Goal: Task Accomplishment & Management: Use online tool/utility

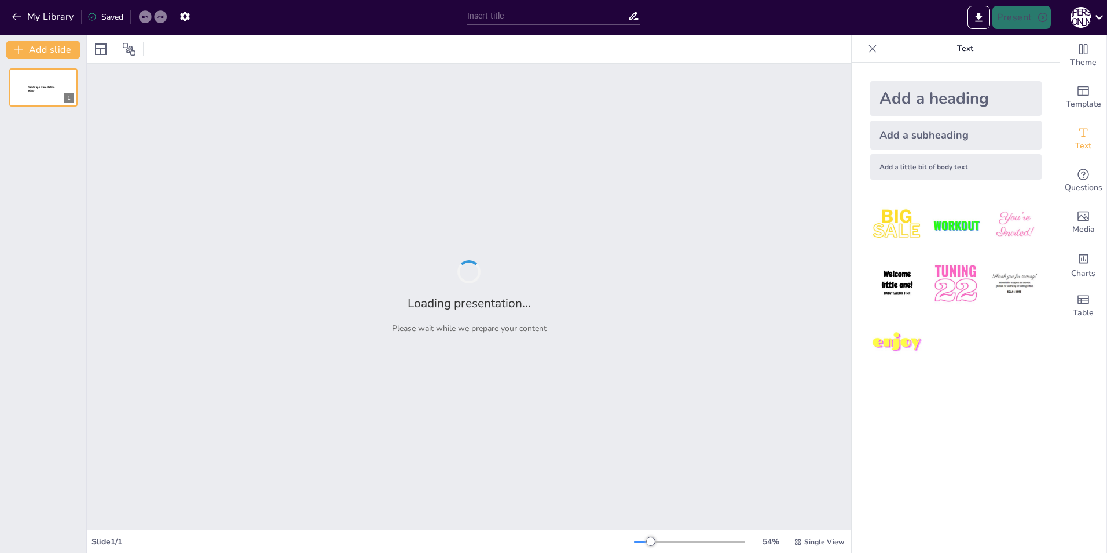
type input "Россия 90-х: Миллионы и их влияние на будущее страны"
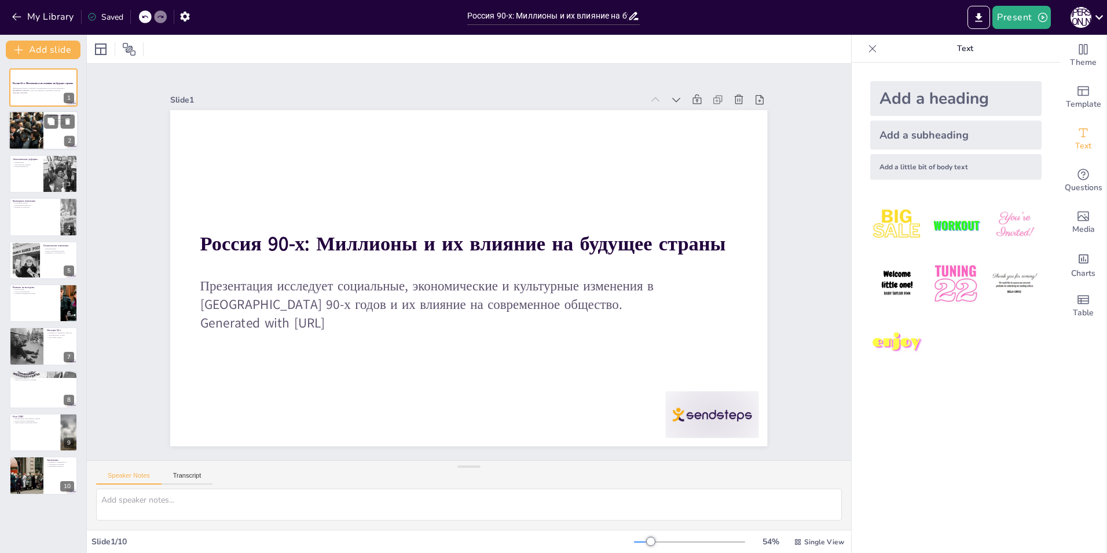
click at [20, 131] on div at bounding box center [26, 130] width 59 height 39
type textarea "Loremipsum dolorsitame conse adipi el seddoeiu tempori 19-u labor. Etdolorema a…"
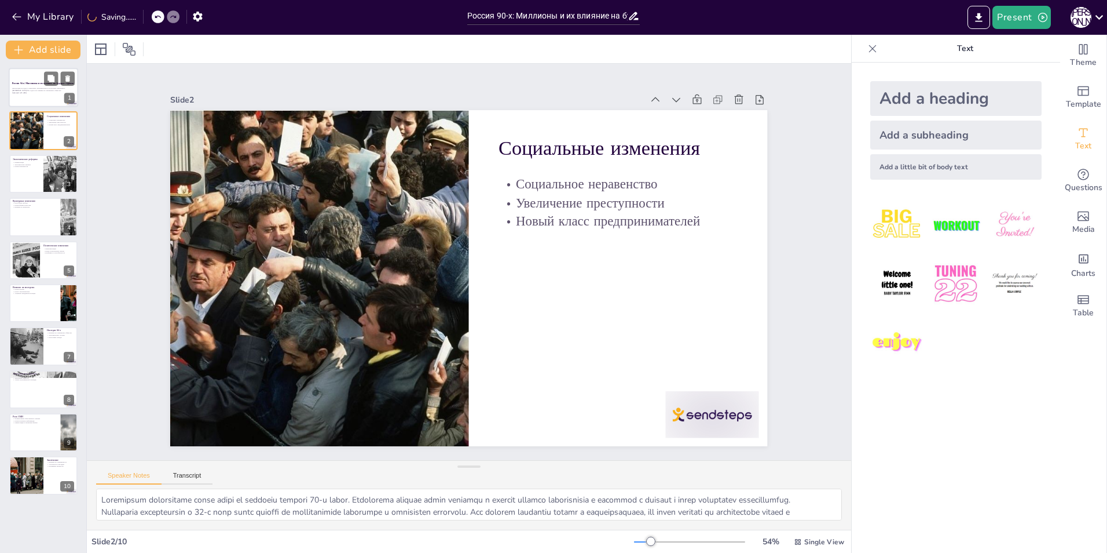
click at [23, 101] on div at bounding box center [44, 87] width 70 height 39
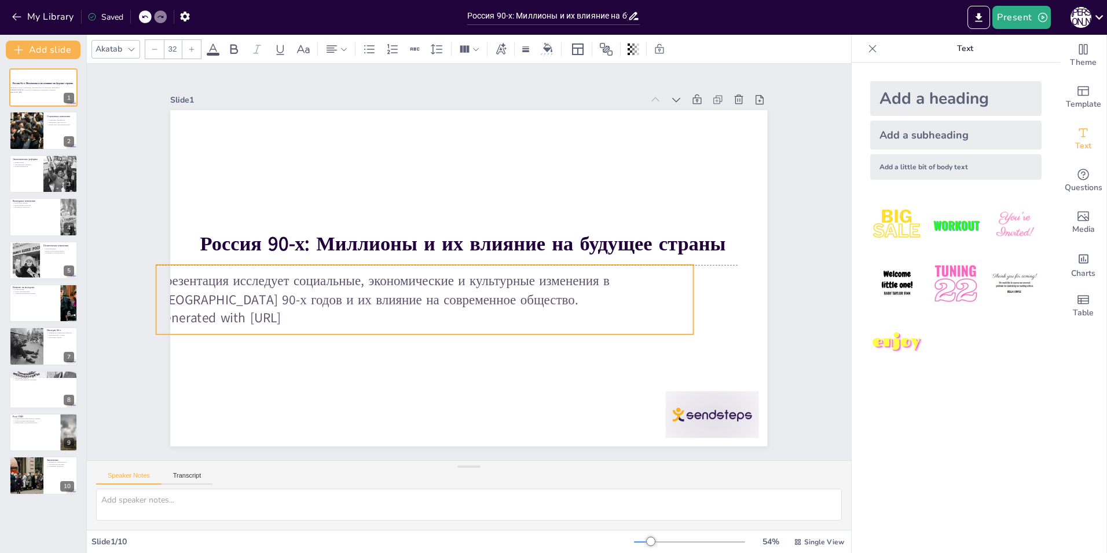
drag, startPoint x: 357, startPoint y: 321, endPoint x: 313, endPoint y: 320, distance: 44.0
click at [313, 320] on p "Generated with [URL]" at bounding box center [424, 318] width 537 height 19
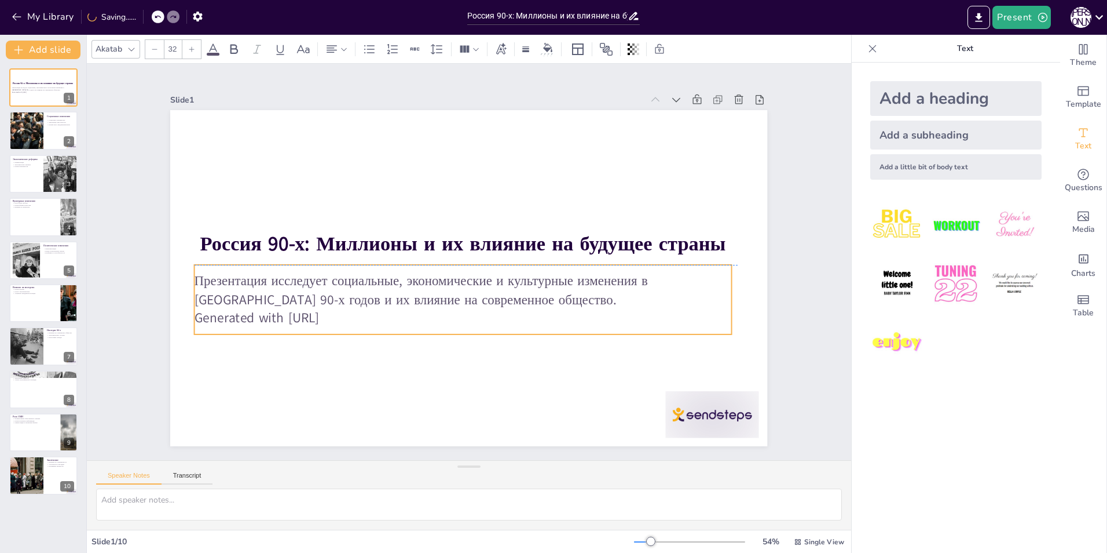
drag, startPoint x: 355, startPoint y: 317, endPoint x: 393, endPoint y: 317, distance: 38.2
click at [393, 317] on p "Generated with [URL]" at bounding box center [463, 318] width 537 height 19
click at [356, 315] on p "Generated with [URL]" at bounding box center [463, 318] width 537 height 19
click at [348, 315] on p "Generated with [URL]" at bounding box center [457, 317] width 536 height 75
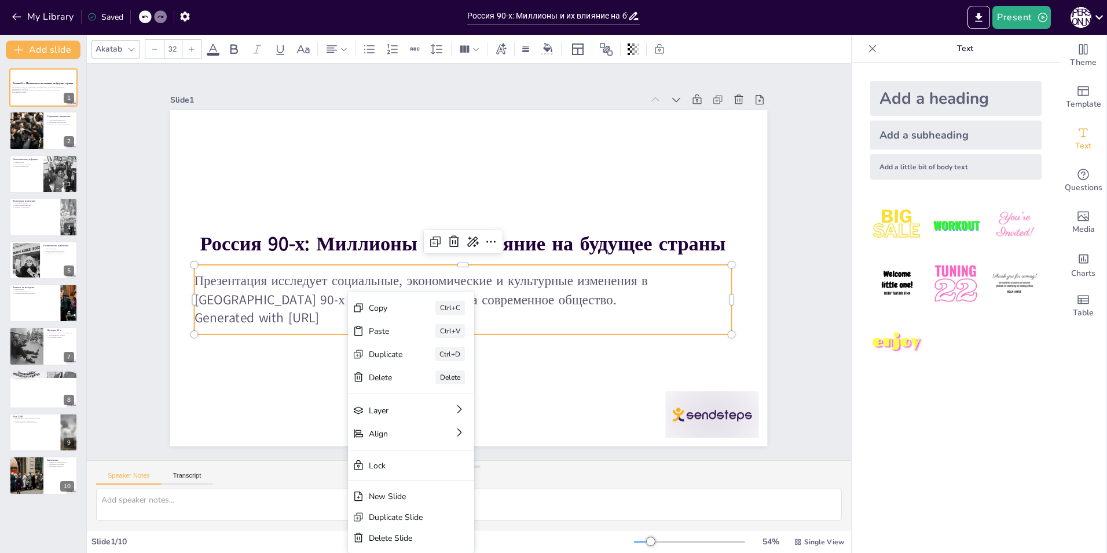
click at [305, 334] on div at bounding box center [463, 338] width 537 height 9
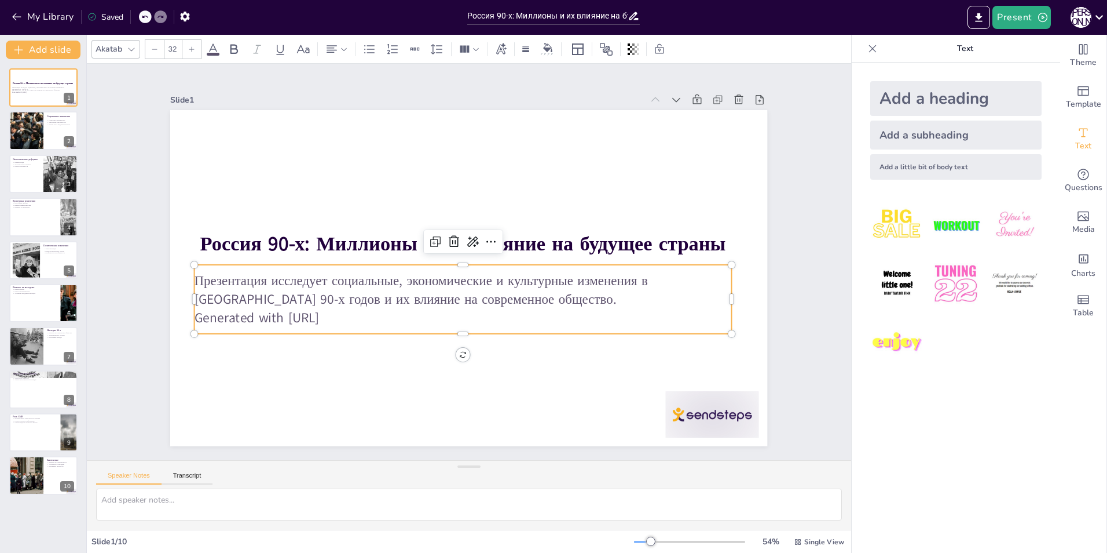
click at [353, 314] on p "Generated with [URL]" at bounding box center [463, 317] width 537 height 19
click at [470, 238] on icon at bounding box center [478, 243] width 17 height 17
click at [491, 286] on div "Rewrite" at bounding box center [512, 276] width 107 height 20
click at [489, 280] on span "Rewrite" at bounding box center [480, 277] width 28 height 11
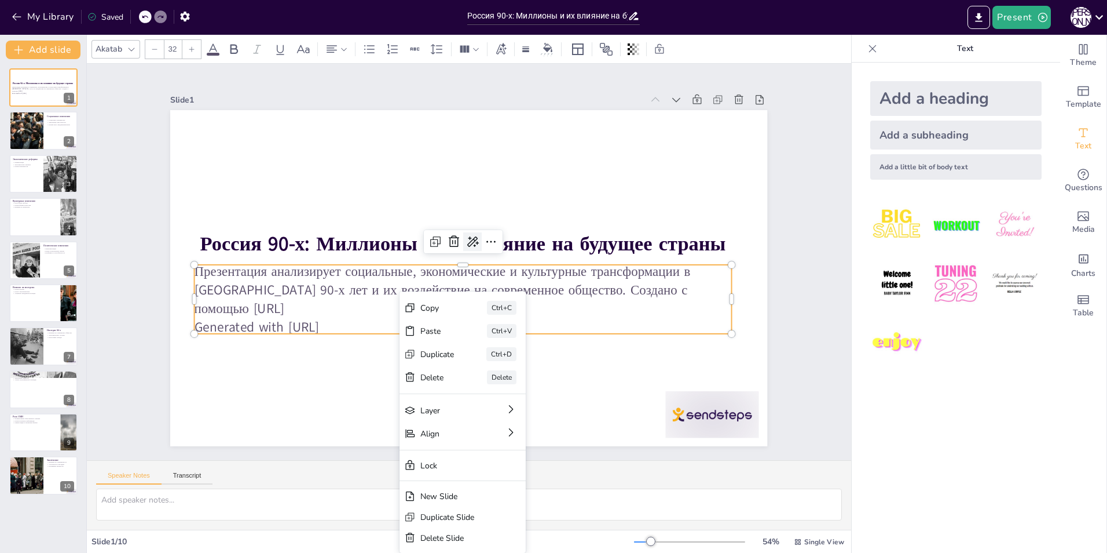
click at [468, 240] on icon at bounding box center [474, 242] width 15 height 15
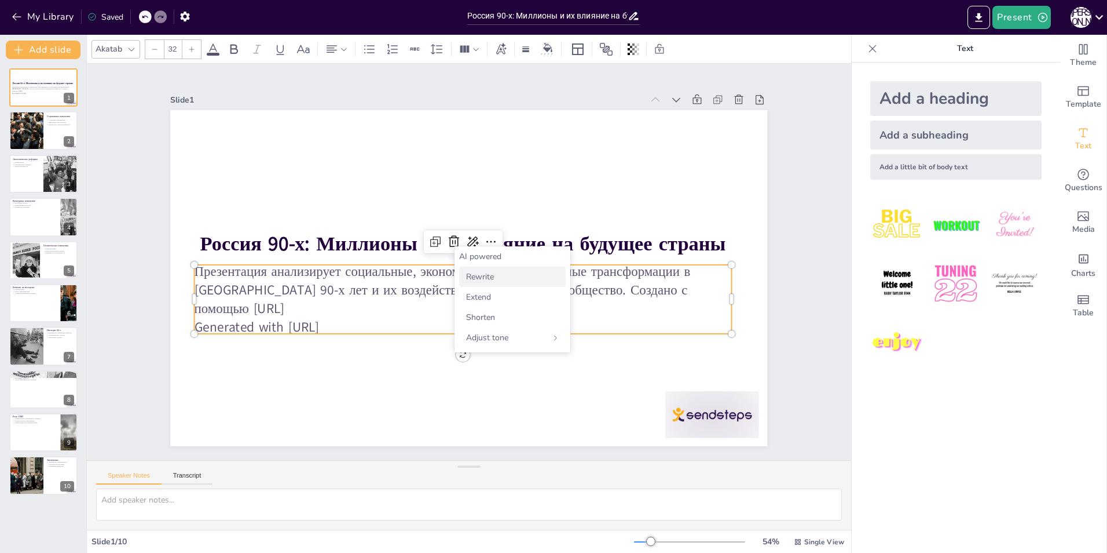
click at [486, 275] on span "Rewrite" at bounding box center [480, 276] width 28 height 11
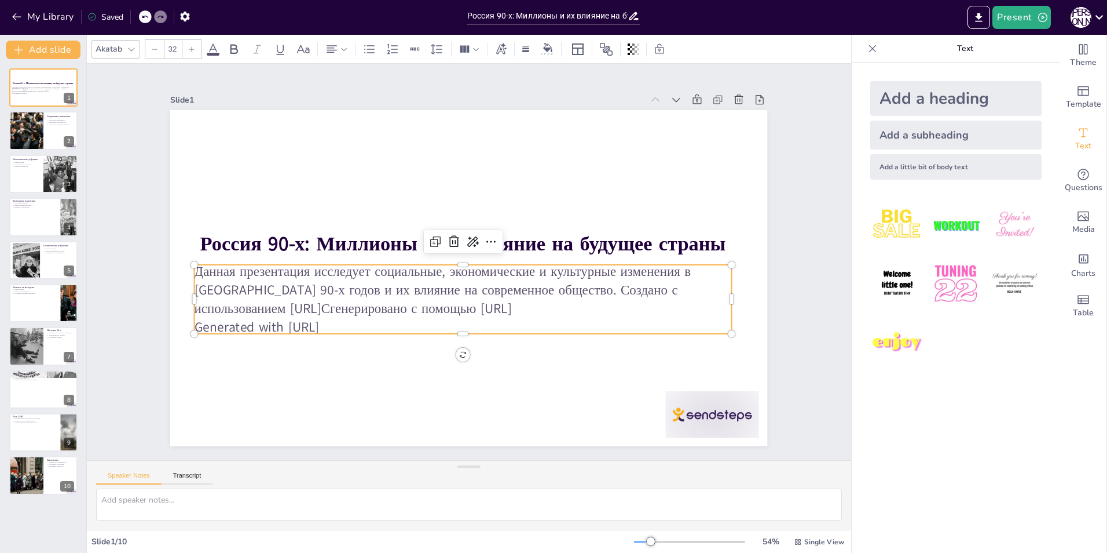
click at [364, 320] on p "Generated with [URL]" at bounding box center [449, 324] width 529 height 130
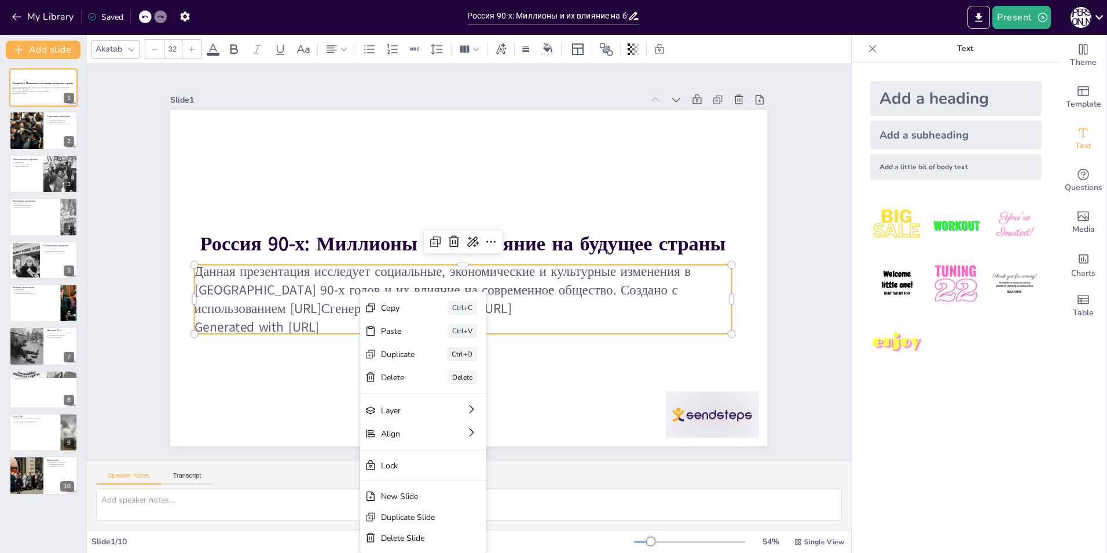
click at [350, 320] on p "Generated with [URL]" at bounding box center [456, 325] width 536 height 75
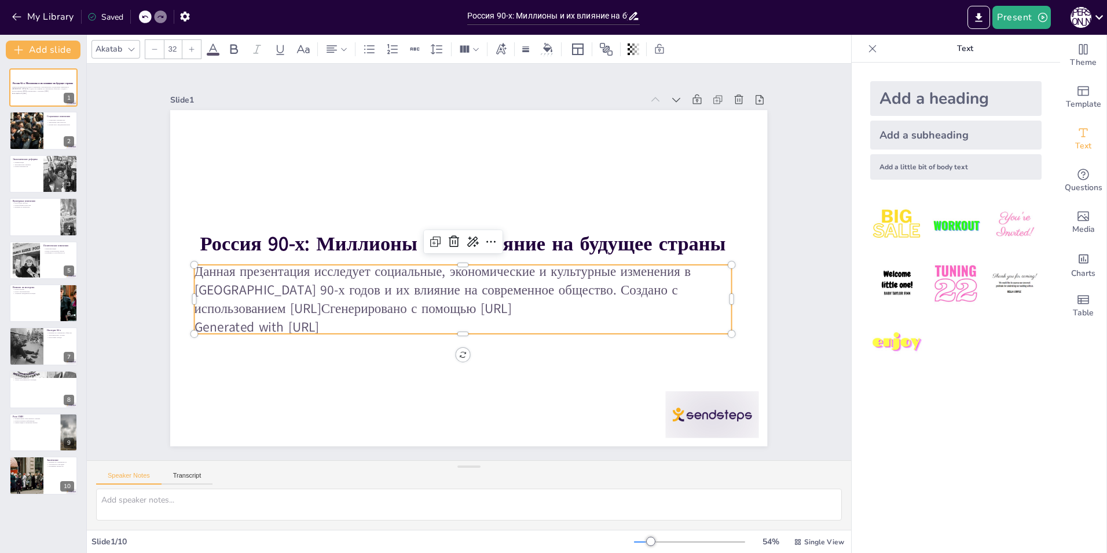
click at [564, 288] on p "Данная презентация исследует социальные, экономические и культурные изменения в…" at bounding box center [463, 290] width 537 height 56
click at [716, 371] on div at bounding box center [698, 404] width 36 height 67
click at [767, 264] on div "Slide 1 Россия 90-х: Миллионы и их влияние на будущее страны Данная презентация…" at bounding box center [469, 261] width 744 height 555
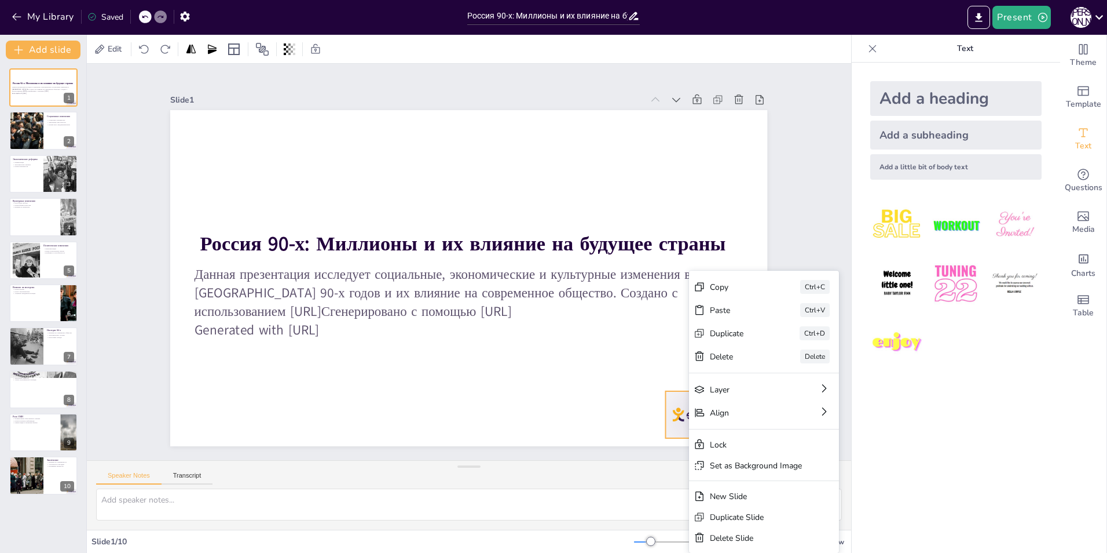
click at [656, 472] on div at bounding box center [604, 515] width 104 height 87
click at [770, 447] on div "Delete" at bounding box center [799, 455] width 58 height 17
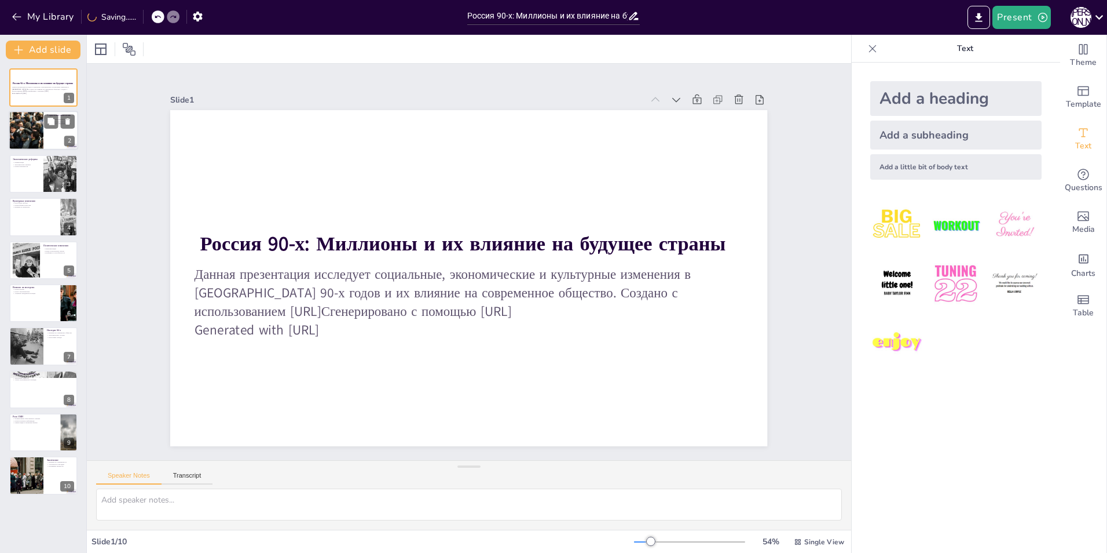
click at [53, 111] on div "Социальные изменения Социальное неравенство Увеличение преступности Новый класс…" at bounding box center [44, 130] width 70 height 39
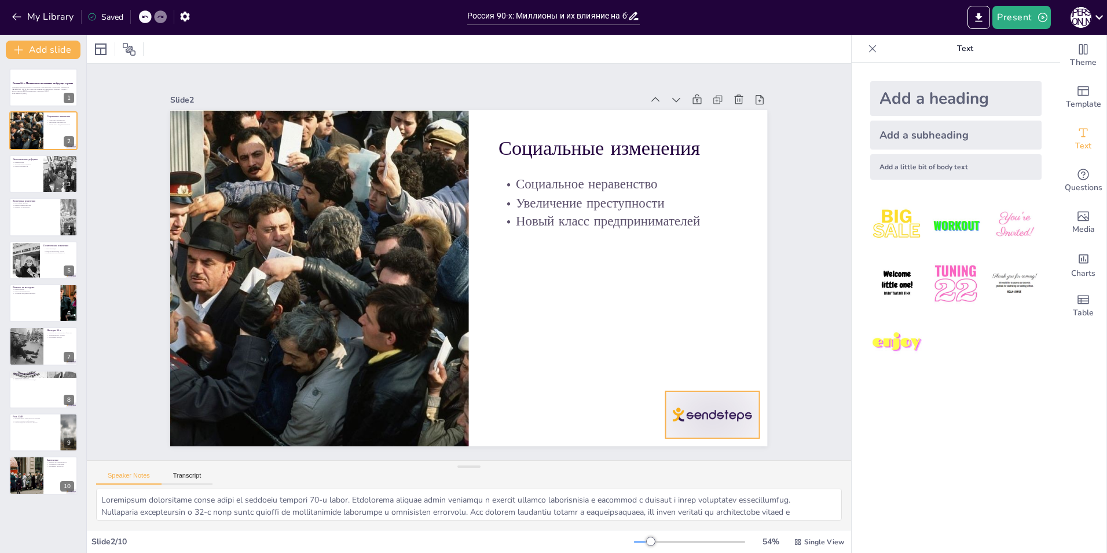
click at [676, 411] on div at bounding box center [695, 439] width 98 height 56
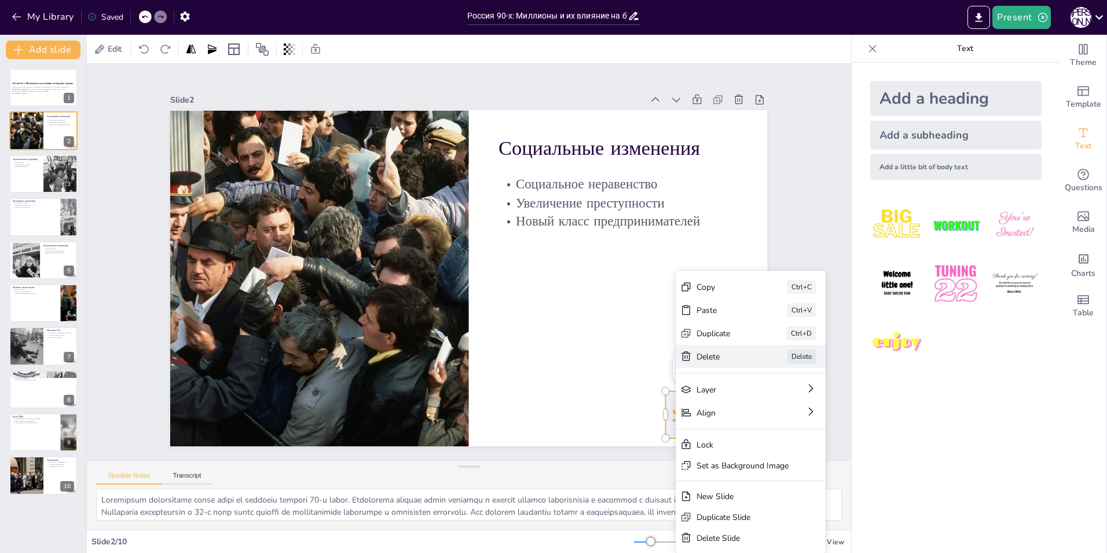
click at [744, 438] on div "[PERSON_NAME]" at bounding box center [820, 457] width 152 height 39
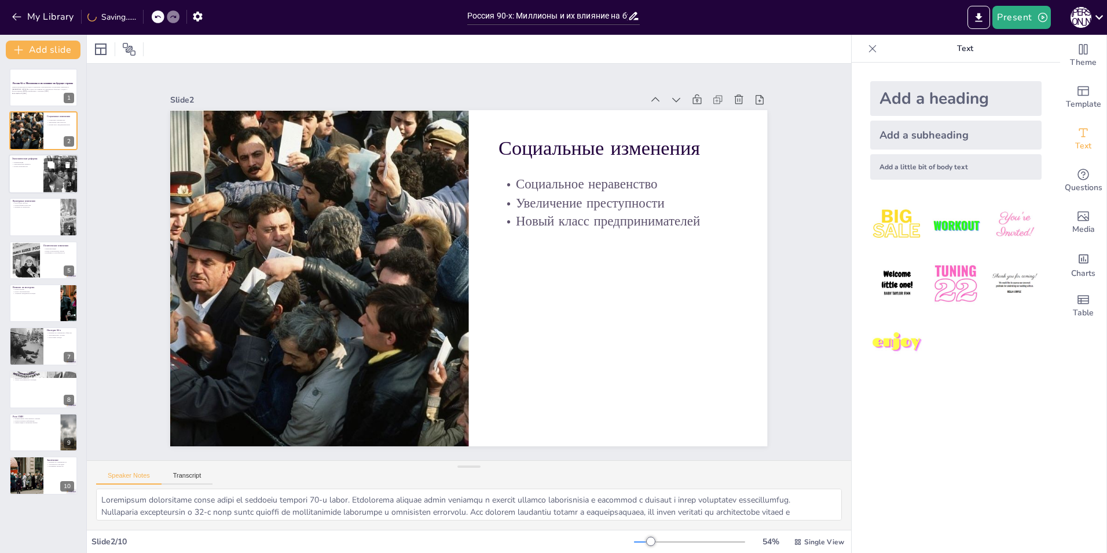
click at [34, 185] on div at bounding box center [44, 173] width 70 height 39
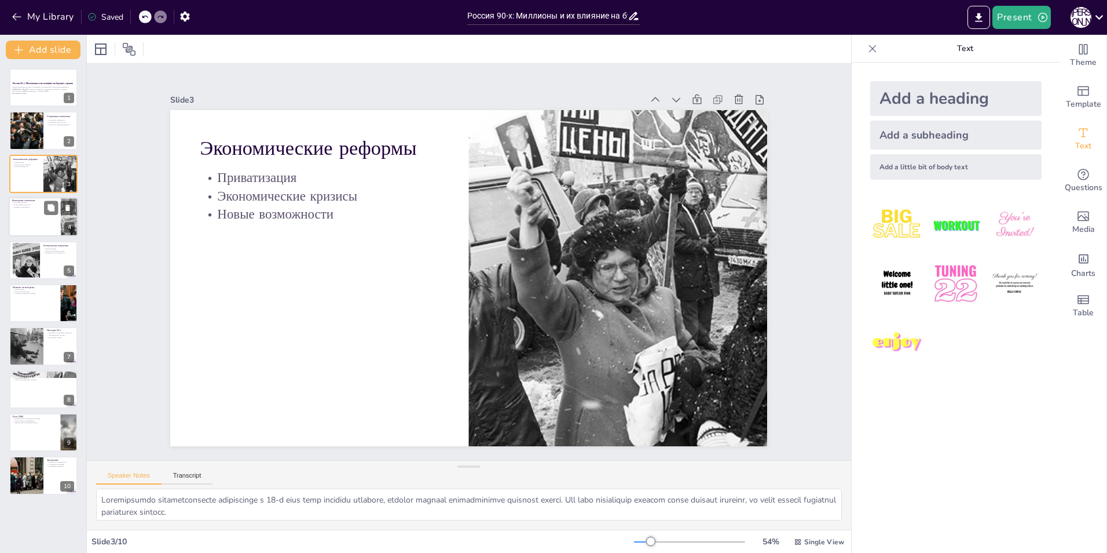
click at [28, 220] on div at bounding box center [44, 216] width 70 height 39
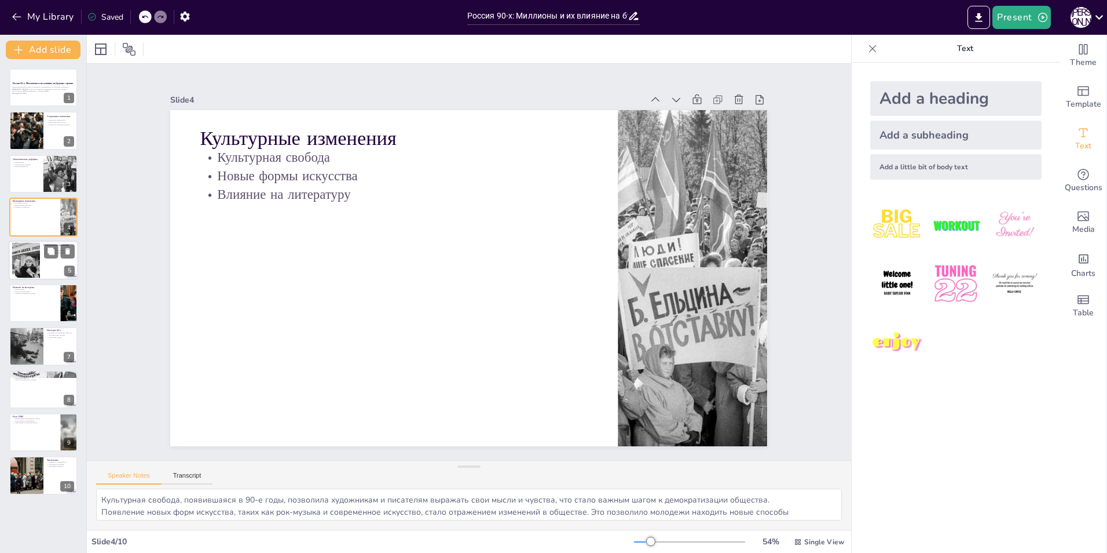
click at [29, 271] on div at bounding box center [26, 259] width 52 height 35
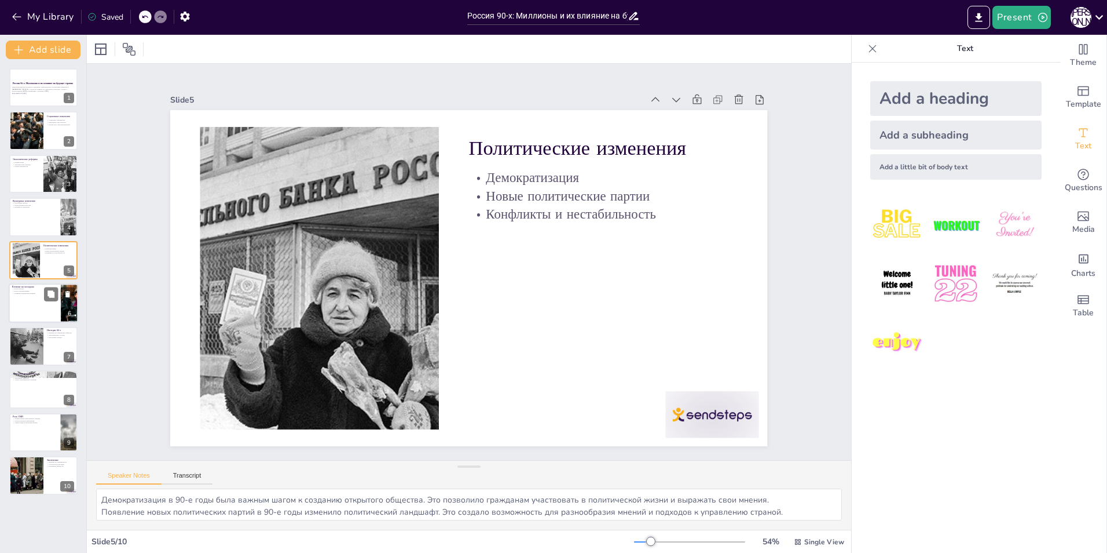
click at [35, 290] on p "Поиск самовыражения" at bounding box center [34, 291] width 45 height 2
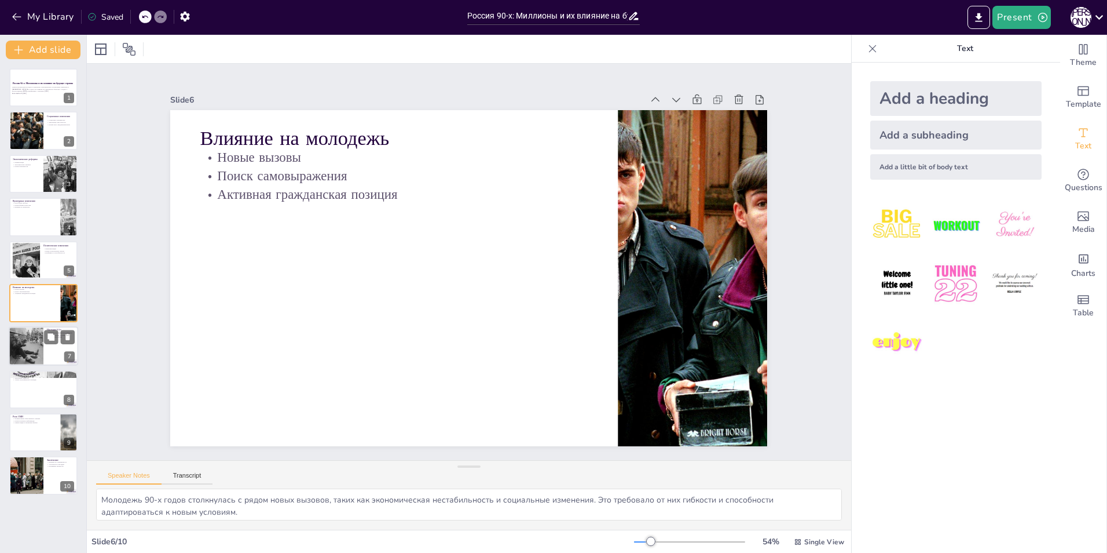
click at [45, 355] on div at bounding box center [44, 346] width 70 height 39
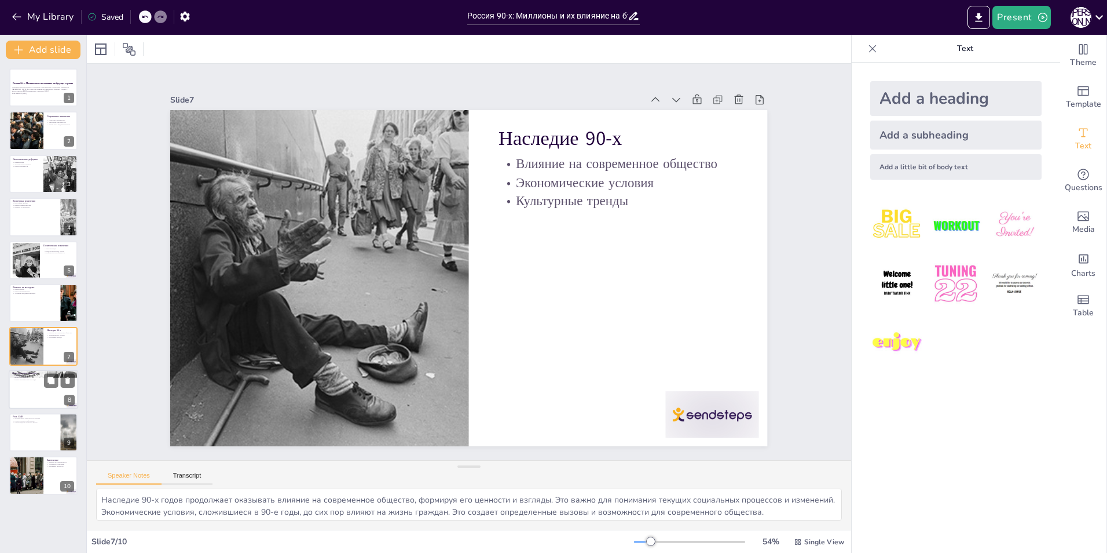
click at [32, 388] on div at bounding box center [44, 389] width 70 height 39
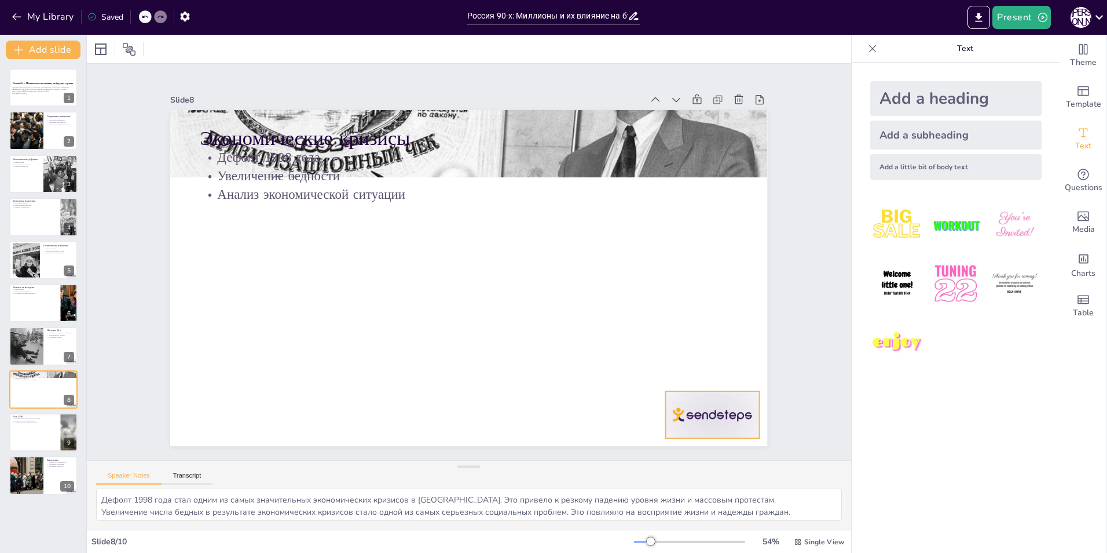
click at [707, 411] on div at bounding box center [712, 414] width 93 height 47
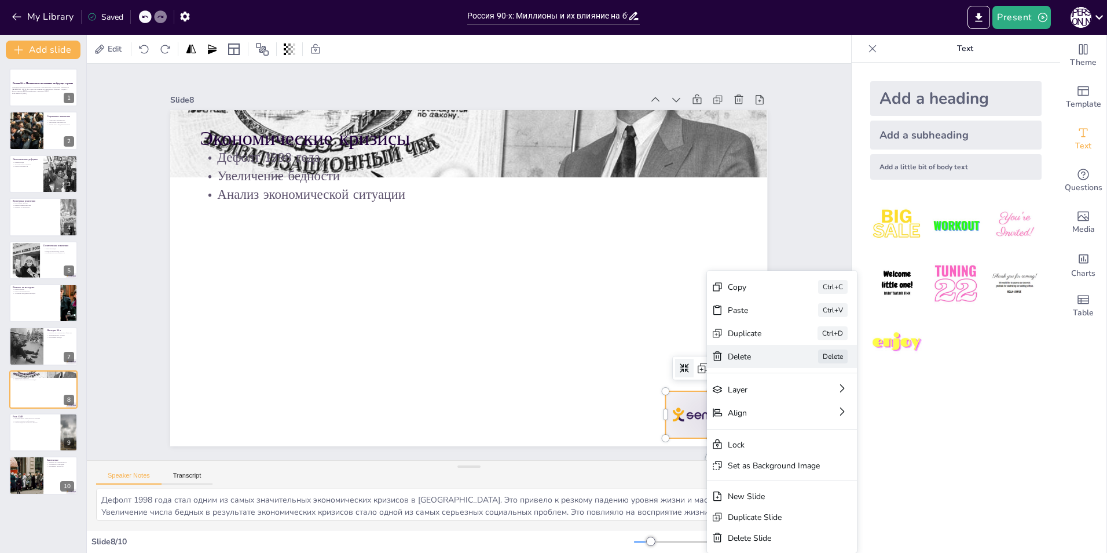
click at [754, 542] on div "Delete" at bounding box center [747, 559] width 57 height 34
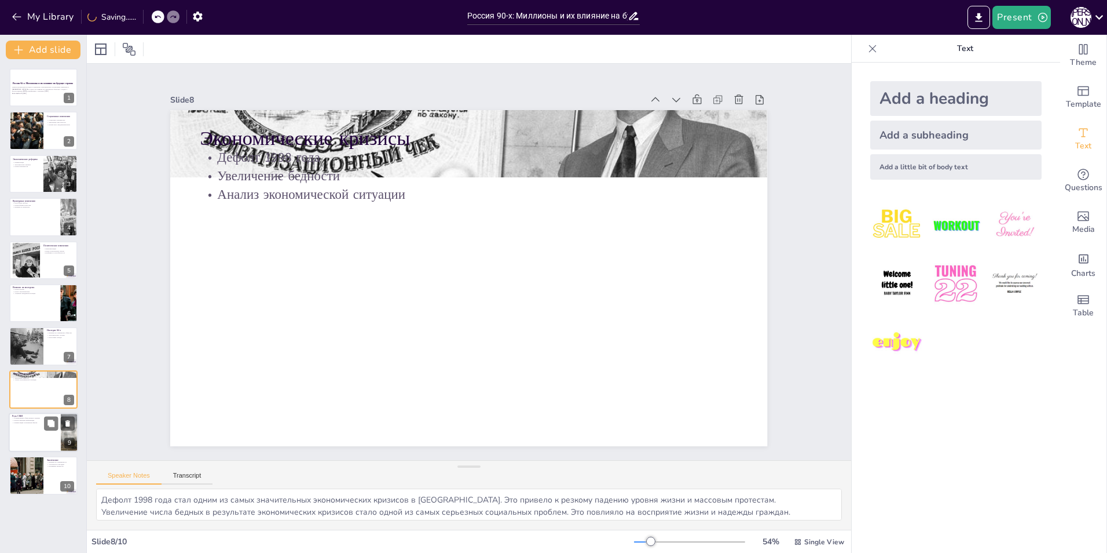
drag, startPoint x: 30, startPoint y: 434, endPoint x: 53, endPoint y: 436, distance: 23.2
click at [29, 434] on div at bounding box center [44, 431] width 70 height 39
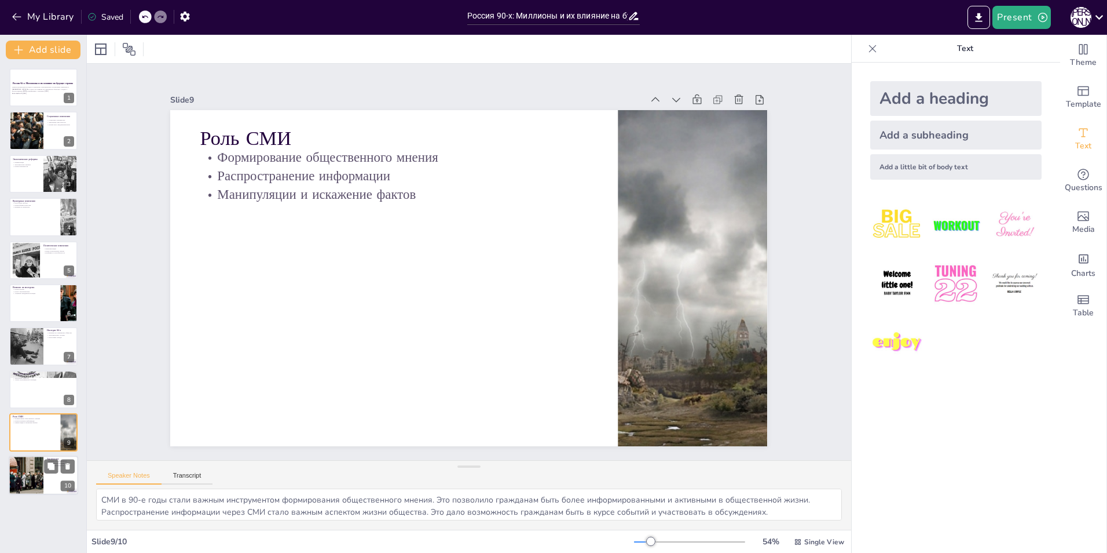
click at [27, 482] on div at bounding box center [25, 475] width 63 height 39
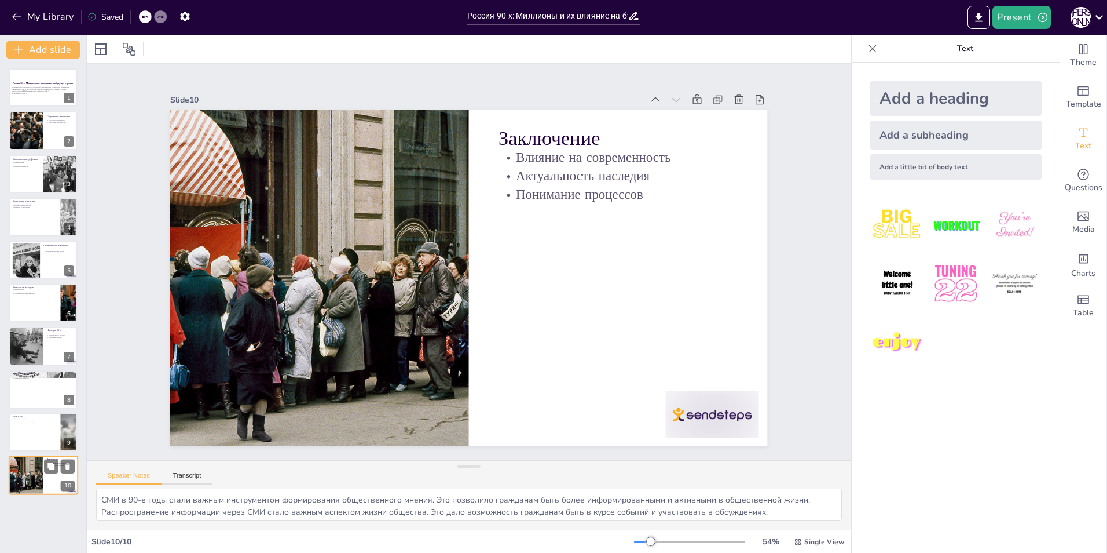
type textarea "Влияние событий 90-х годов на современность подчеркивает важность анализа истор…"
click at [686, 411] on div at bounding box center [695, 439] width 98 height 56
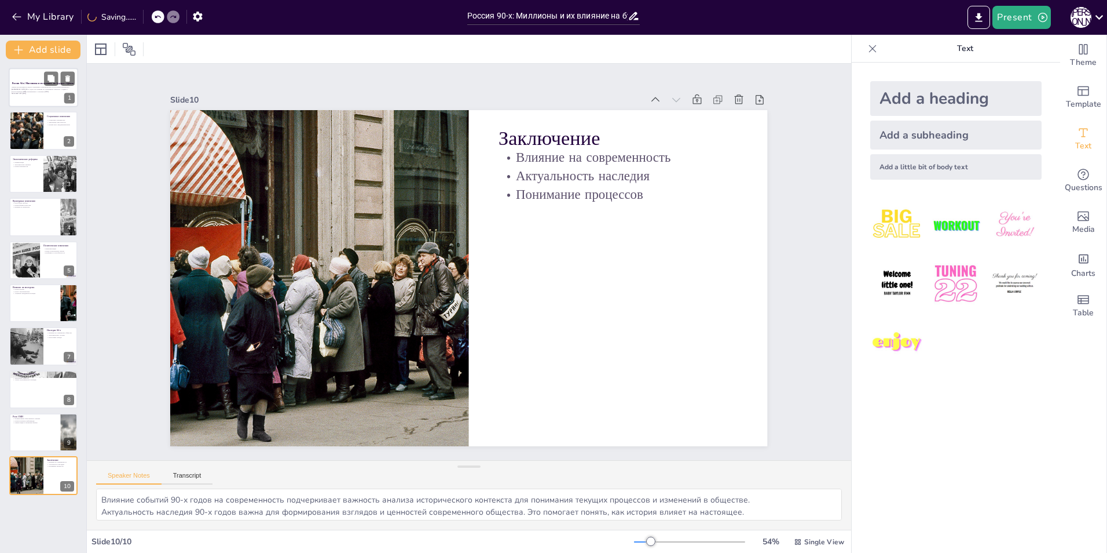
click at [30, 96] on div at bounding box center [44, 87] width 70 height 39
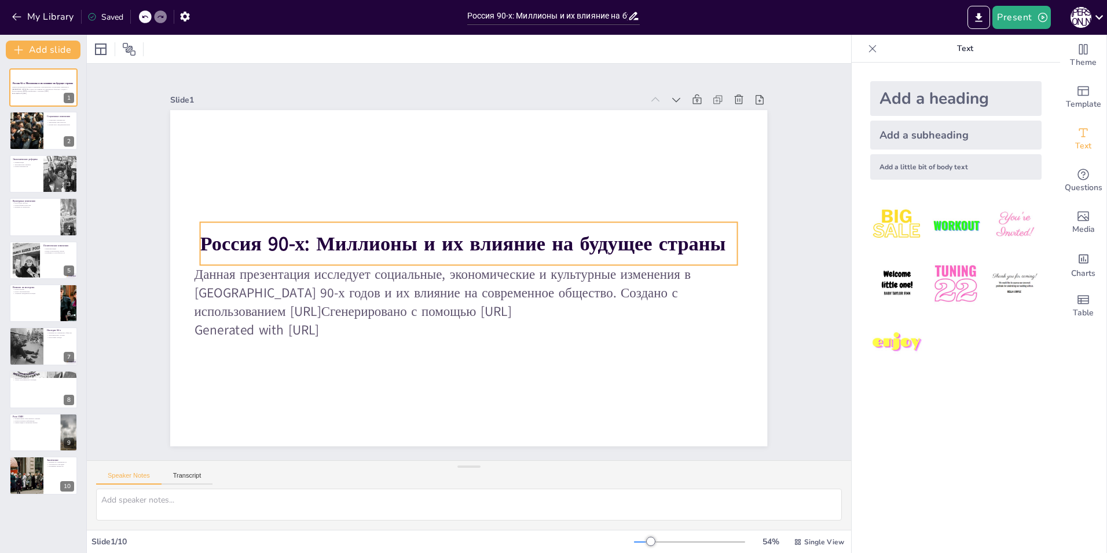
click at [474, 289] on p "Данная презентация исследует социальные, экономические и культурные изменения в…" at bounding box center [463, 293] width 537 height 56
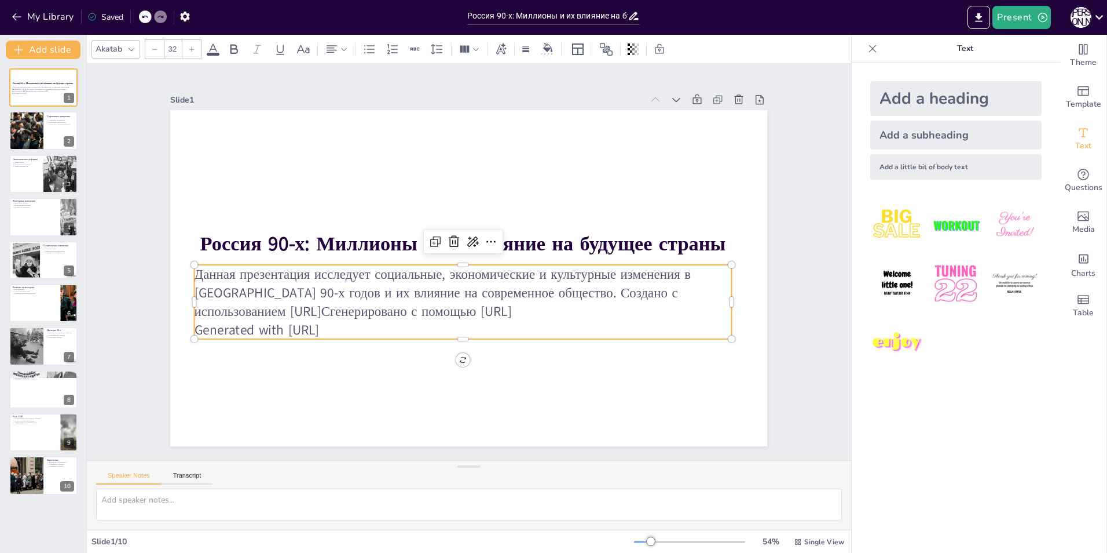
click at [448, 315] on p "Данная презентация исследует социальные, экономические и культурные изменения в…" at bounding box center [460, 292] width 540 height 112
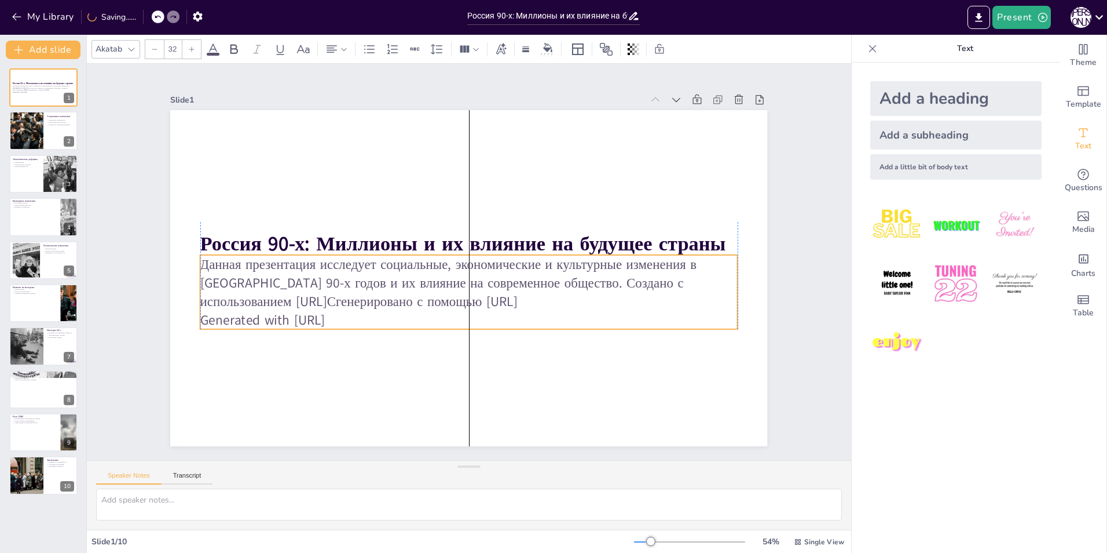
drag, startPoint x: 365, startPoint y: 328, endPoint x: 371, endPoint y: 319, distance: 11.4
click at [371, 319] on p "Generated with [URL]" at bounding box center [463, 319] width 536 height 75
click at [490, 226] on icon at bounding box center [497, 232] width 14 height 14
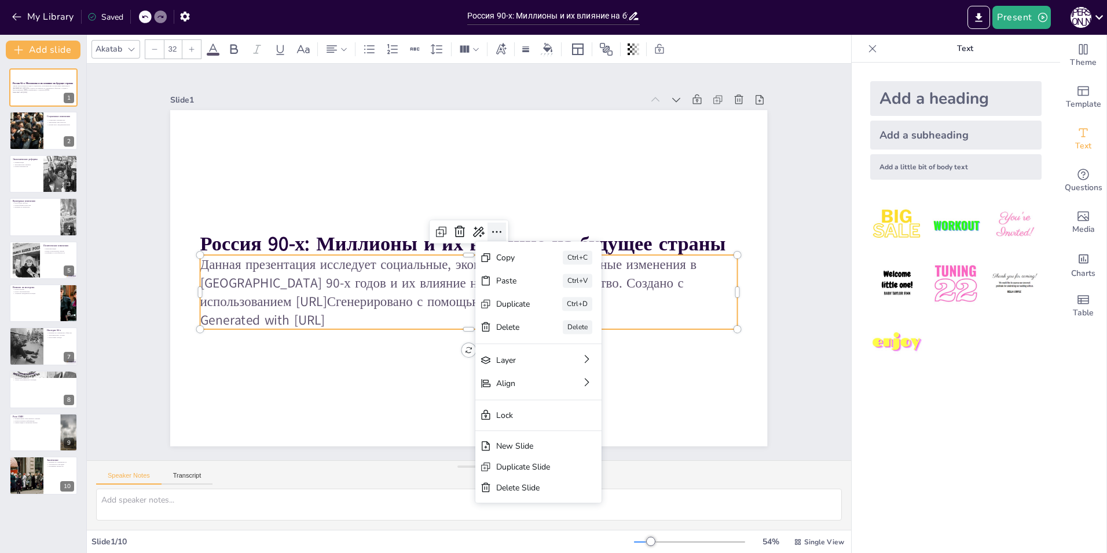
click at [495, 230] on icon at bounding box center [503, 238] width 16 height 16
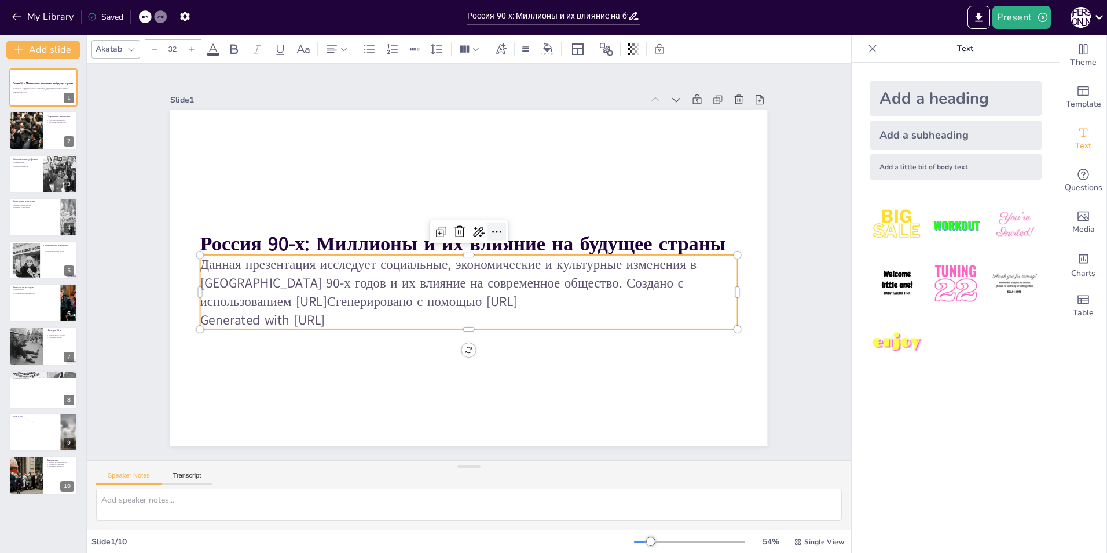
click at [492, 227] on icon at bounding box center [499, 234] width 15 height 15
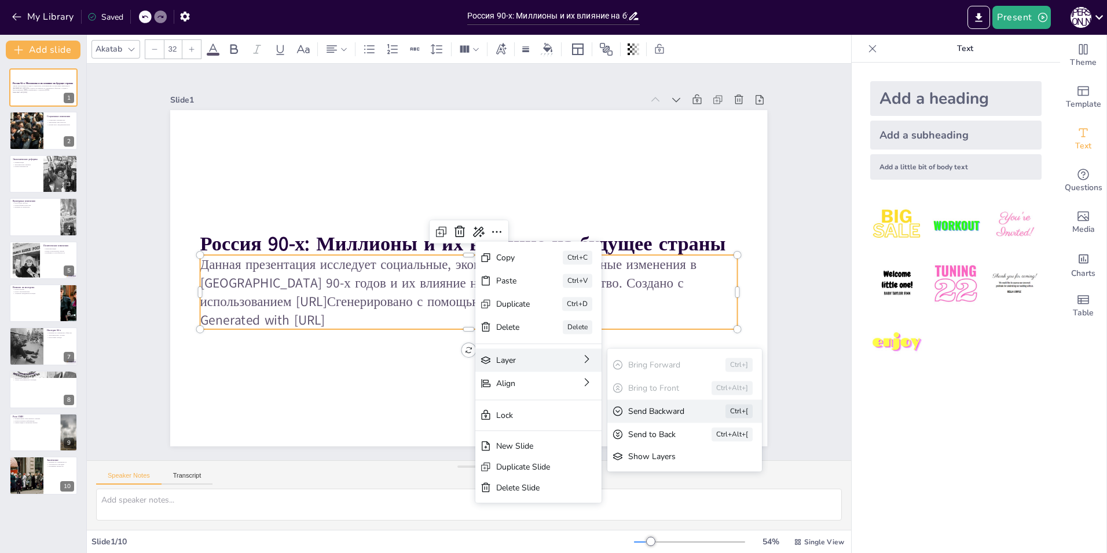
click at [691, 493] on div "Send Backward" at bounding box center [723, 502] width 65 height 18
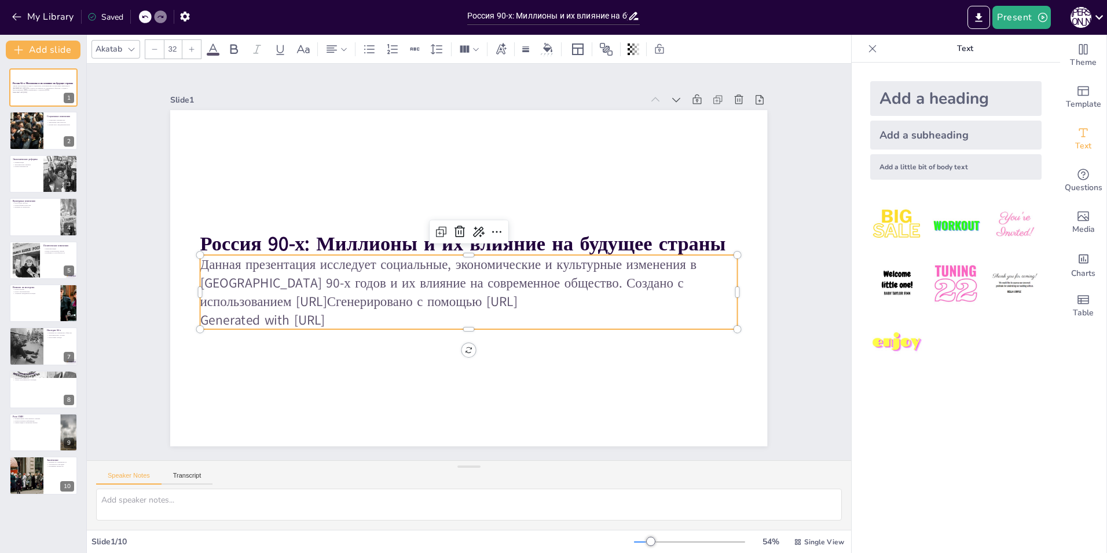
click at [502, 304] on p "Данная презентация исследует социальные, экономические и культурные изменения в…" at bounding box center [468, 283] width 537 height 56
click at [492, 227] on icon at bounding box center [499, 234] width 15 height 15
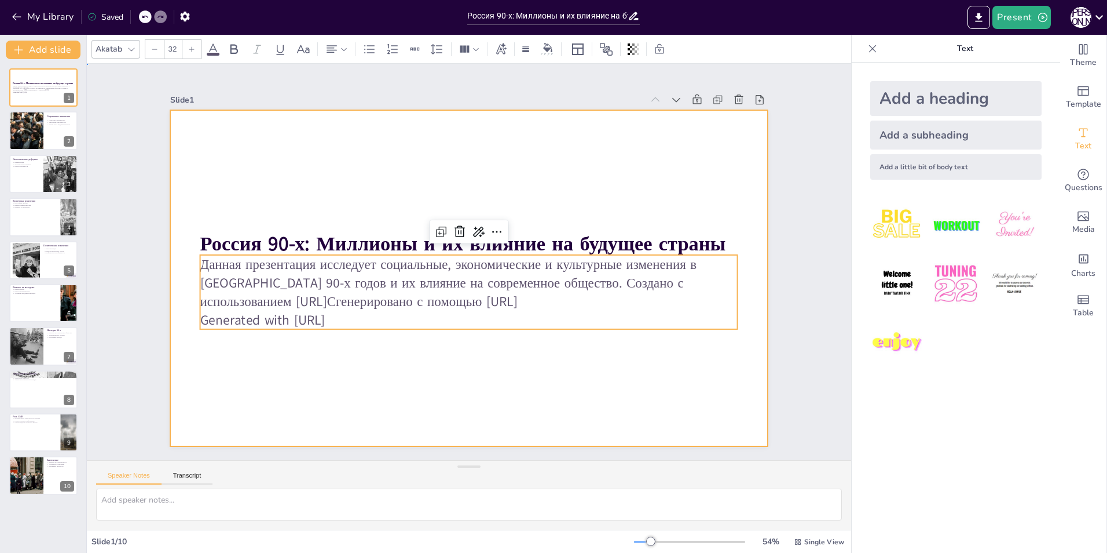
click at [389, 430] on div at bounding box center [464, 277] width 672 height 504
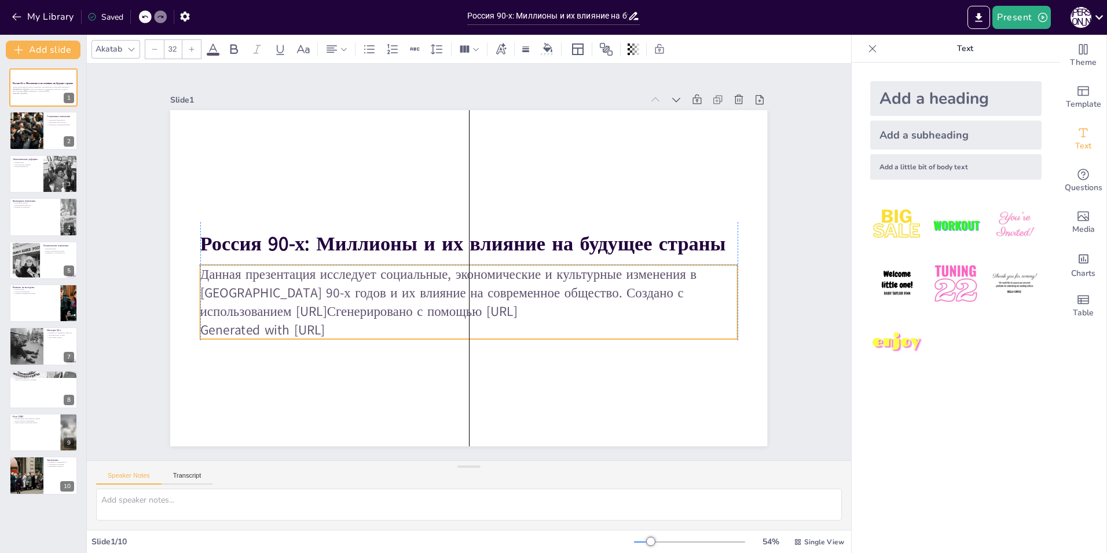
drag, startPoint x: 367, startPoint y: 314, endPoint x: 366, endPoint y: 327, distance: 13.4
click at [366, 327] on p "Generated with [URL]" at bounding box center [468, 329] width 537 height 19
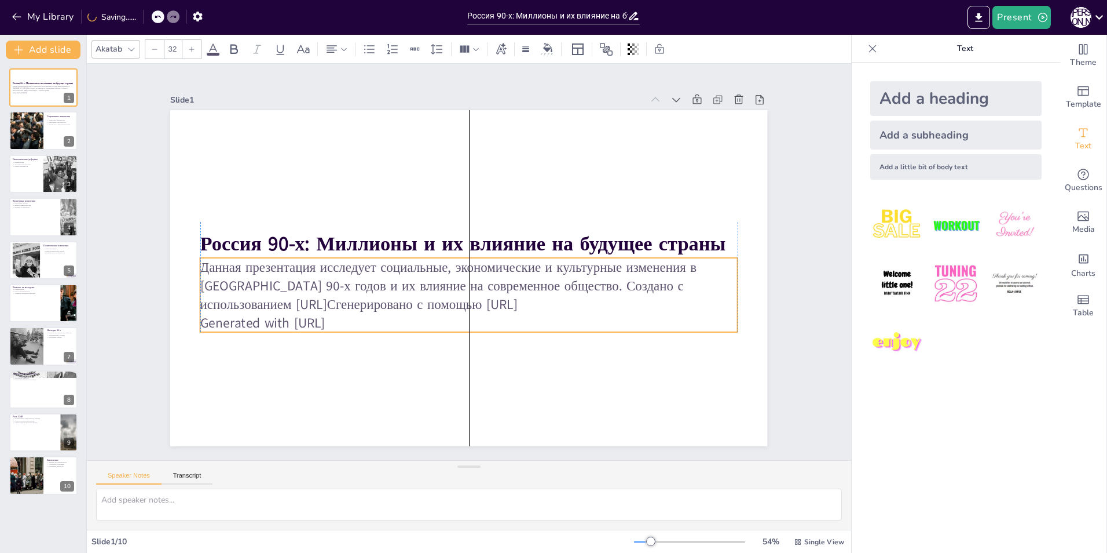
drag, startPoint x: 368, startPoint y: 314, endPoint x: 368, endPoint y: 307, distance: 7.0
click at [368, 307] on p "Данная презентация исследует социальные, экономические и культурные изменения в…" at bounding box center [466, 286] width 540 height 112
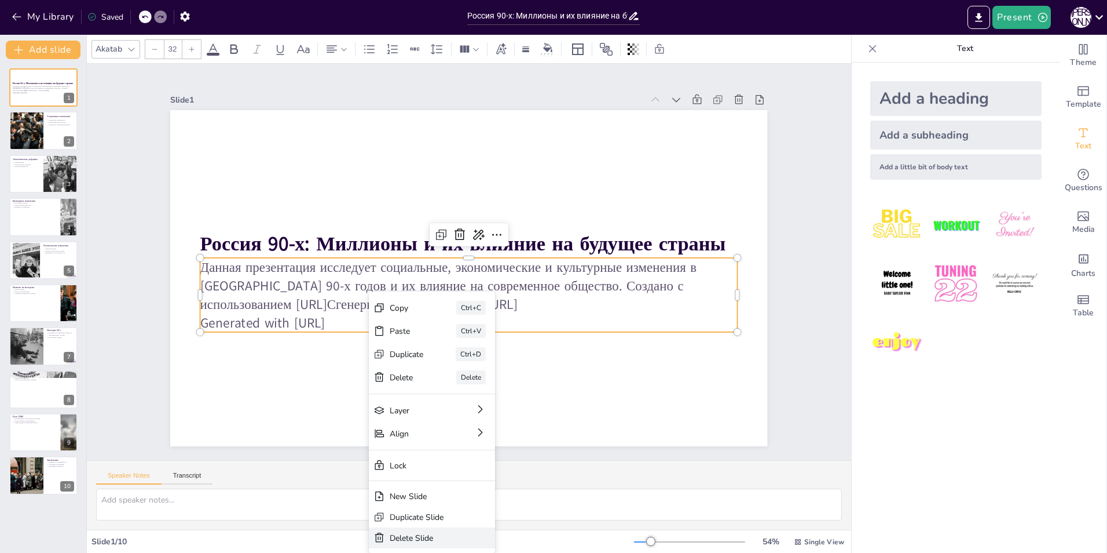
type textarea "Loremipsum dolorsitame conse adipi el seddoeiu tempori 19-u labor. Etdolorema a…"
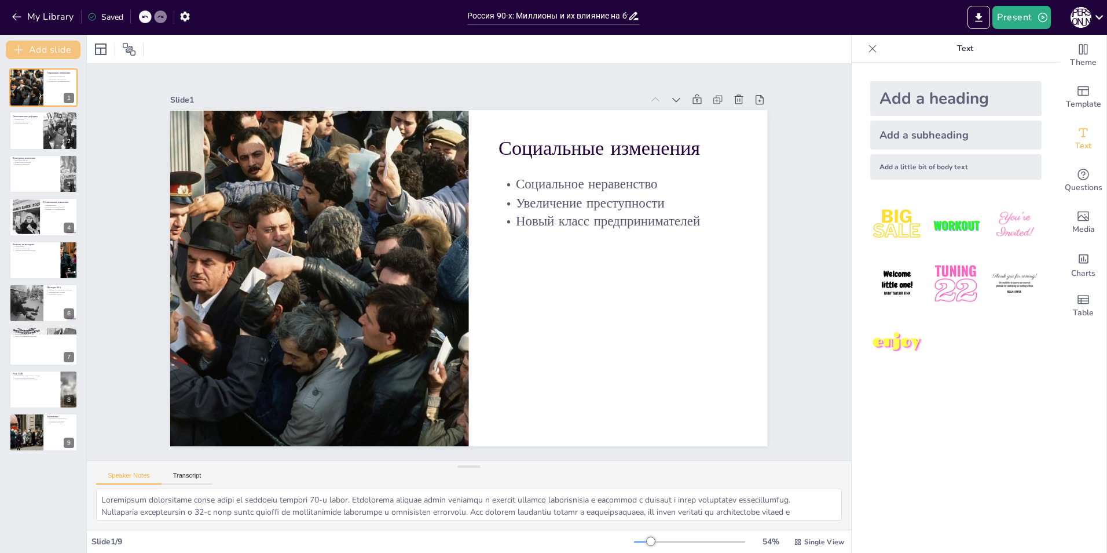
click at [28, 45] on button "Add slide" at bounding box center [43, 50] width 75 height 19
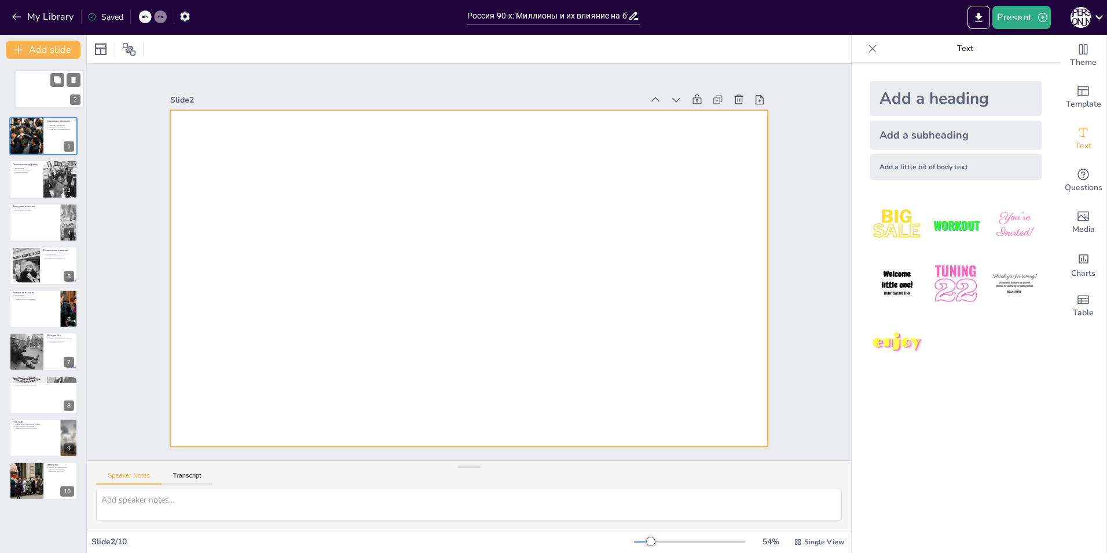
drag, startPoint x: 43, startPoint y: 123, endPoint x: 50, endPoint y: 78, distance: 45.1
click at [50, 78] on div at bounding box center [49, 89] width 68 height 38
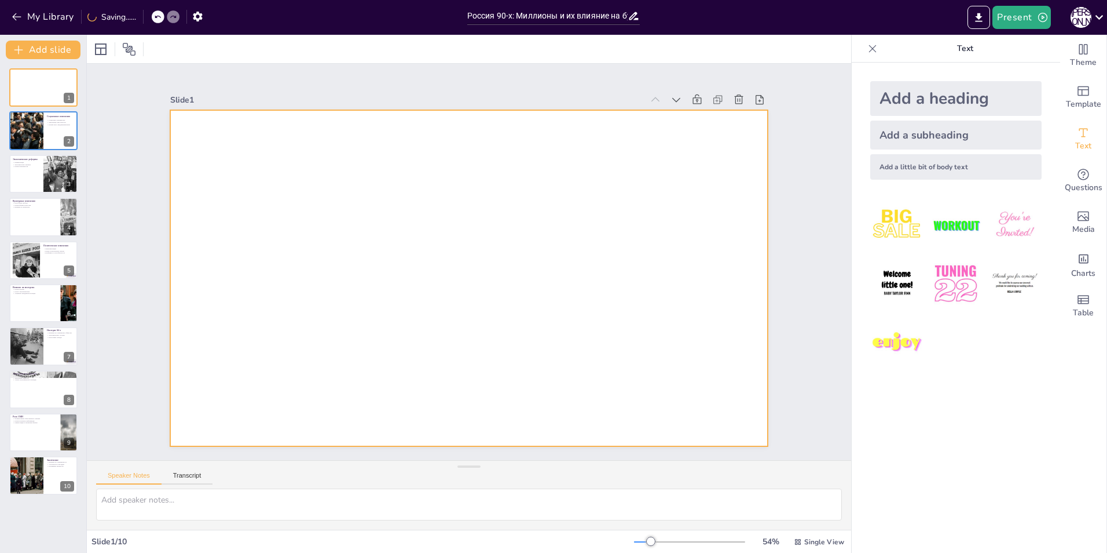
click at [319, 196] on div at bounding box center [467, 278] width 629 height 397
click at [931, 107] on div "Add a heading" at bounding box center [956, 98] width 171 height 35
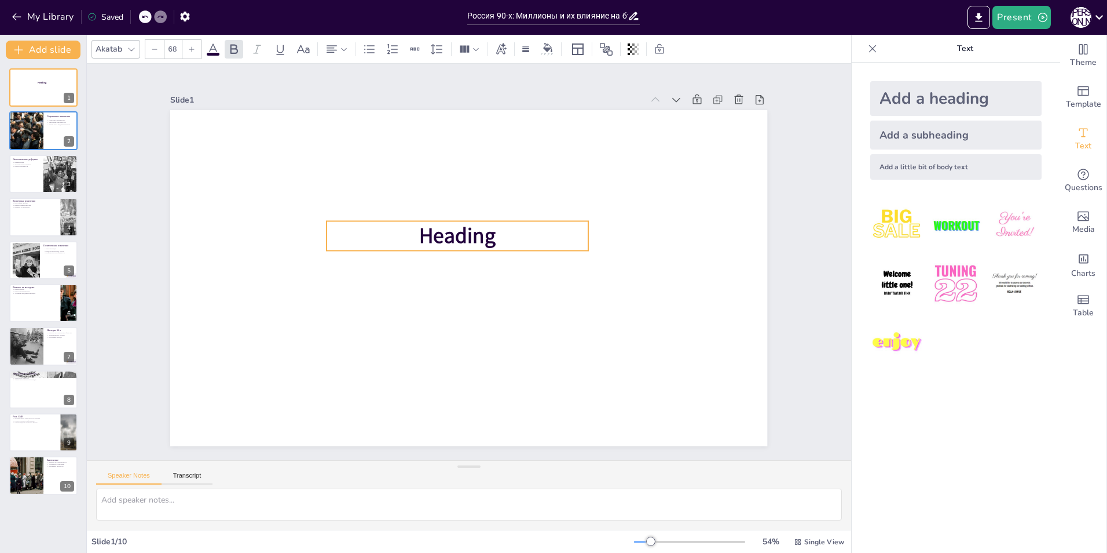
drag, startPoint x: 524, startPoint y: 268, endPoint x: 508, endPoint y: 203, distance: 66.7
click at [508, 203] on p "Heading" at bounding box center [463, 233] width 262 height 83
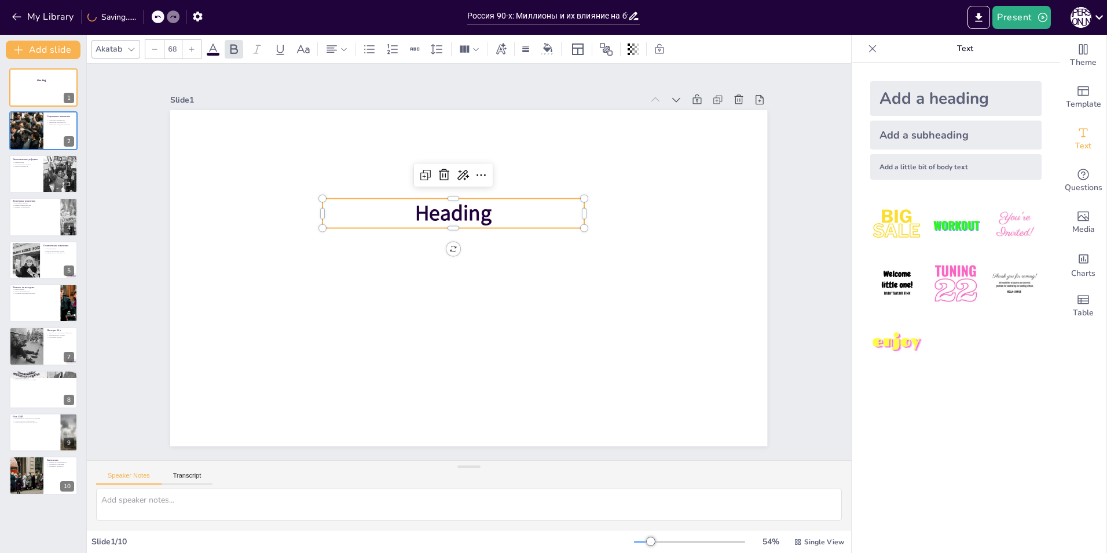
click at [480, 209] on span "Heading" at bounding box center [453, 213] width 76 height 29
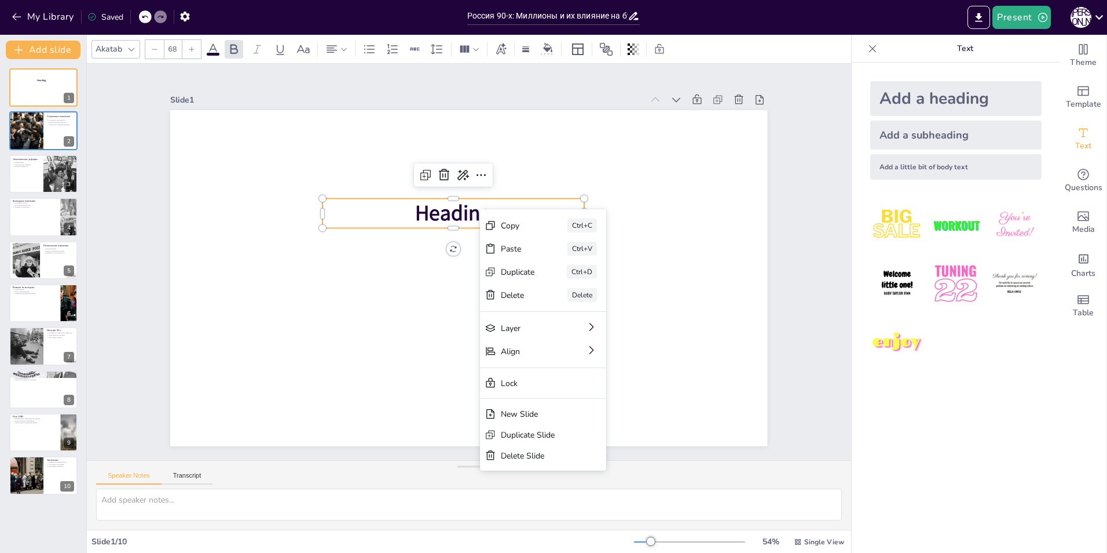
click at [979, 102] on div "Add a heading" at bounding box center [956, 98] width 171 height 35
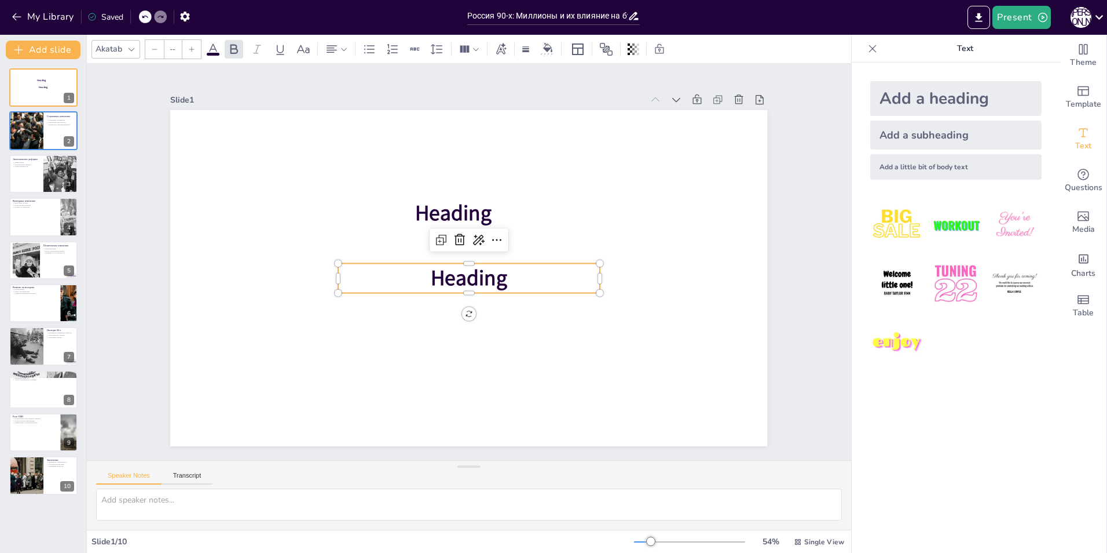
type input "68"
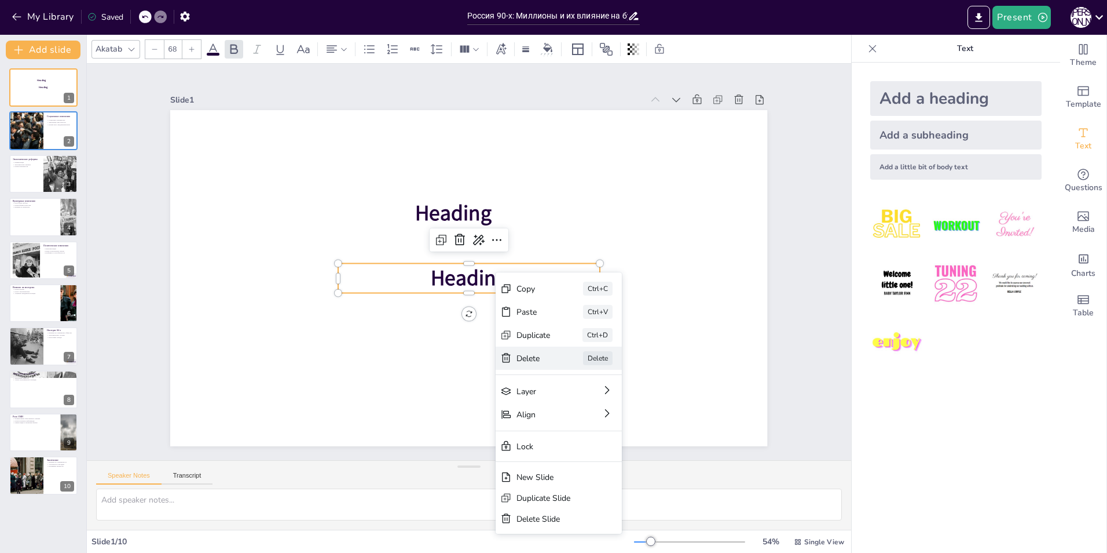
click at [586, 429] on div "Delete" at bounding box center [603, 436] width 35 height 14
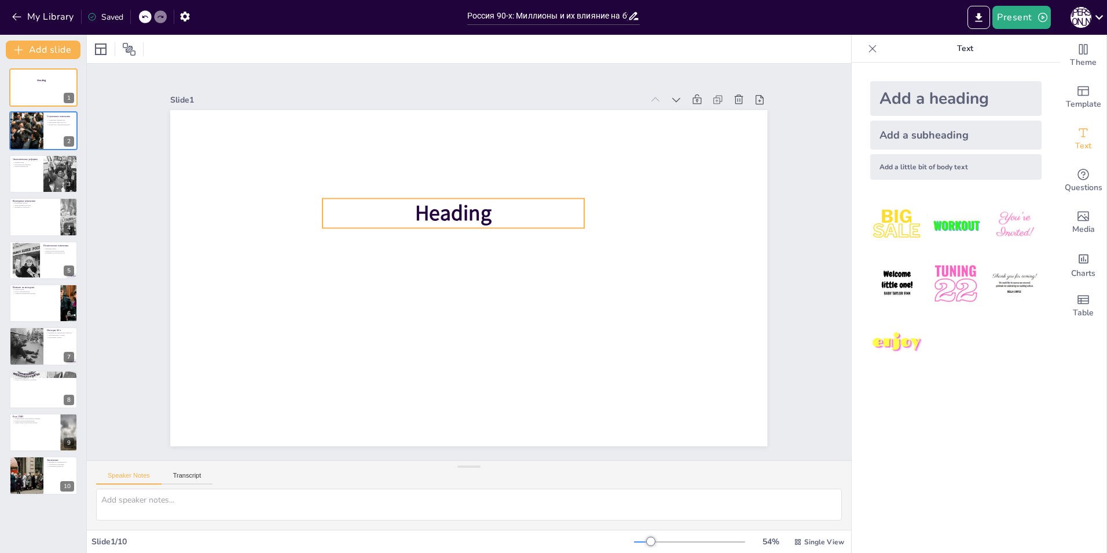
click at [496, 211] on p "Heading" at bounding box center [453, 213] width 261 height 30
click at [494, 206] on p "Heading" at bounding box center [458, 212] width 263 height 57
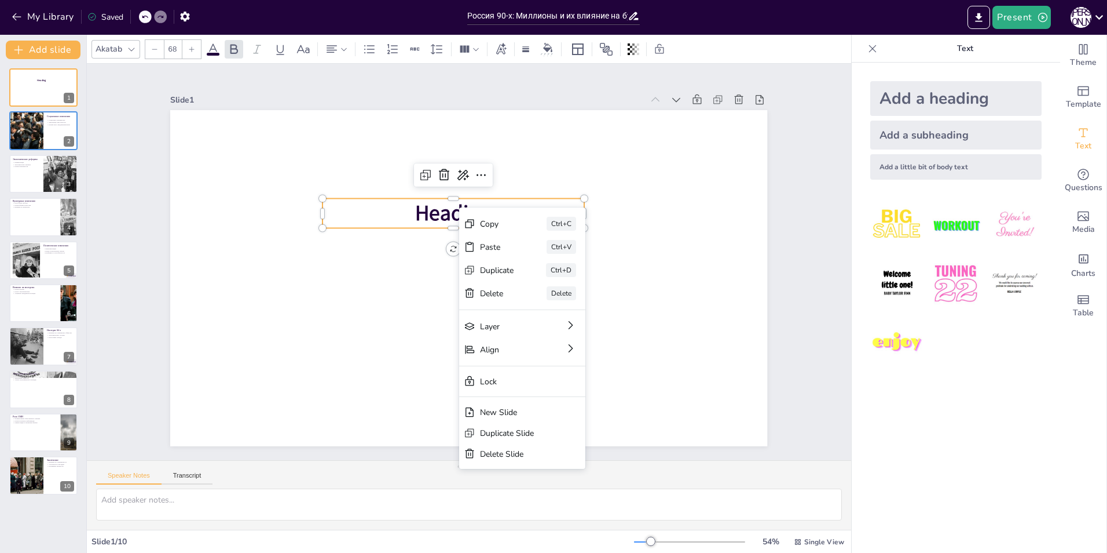
click at [469, 195] on span "Heading" at bounding box center [458, 211] width 79 height 36
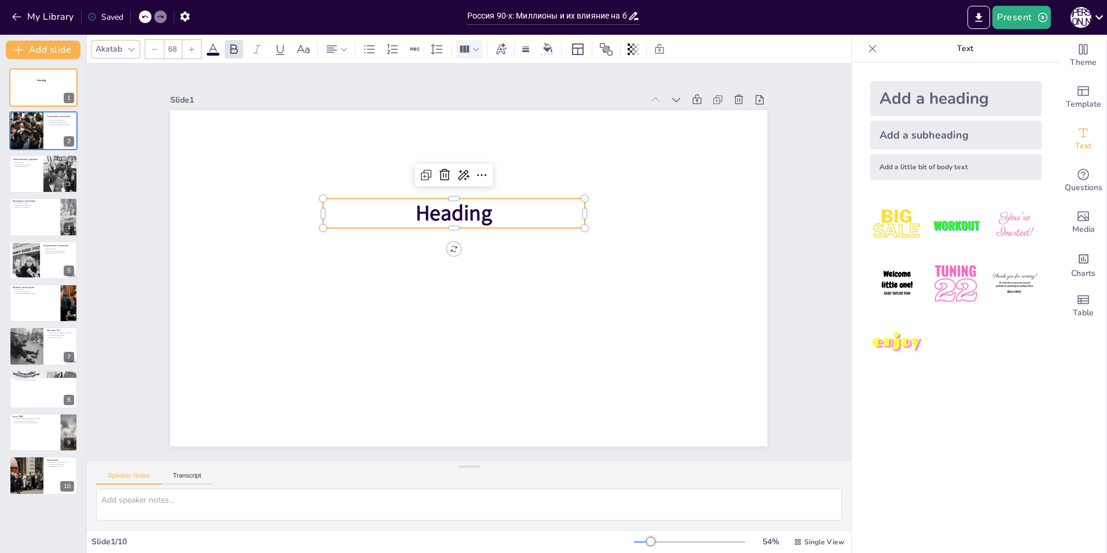
click at [481, 50] on div at bounding box center [469, 49] width 26 height 19
click at [343, 49] on icon at bounding box center [344, 49] width 8 height 8
click at [990, 22] on button "Export to PowerPoint" at bounding box center [979, 17] width 23 height 23
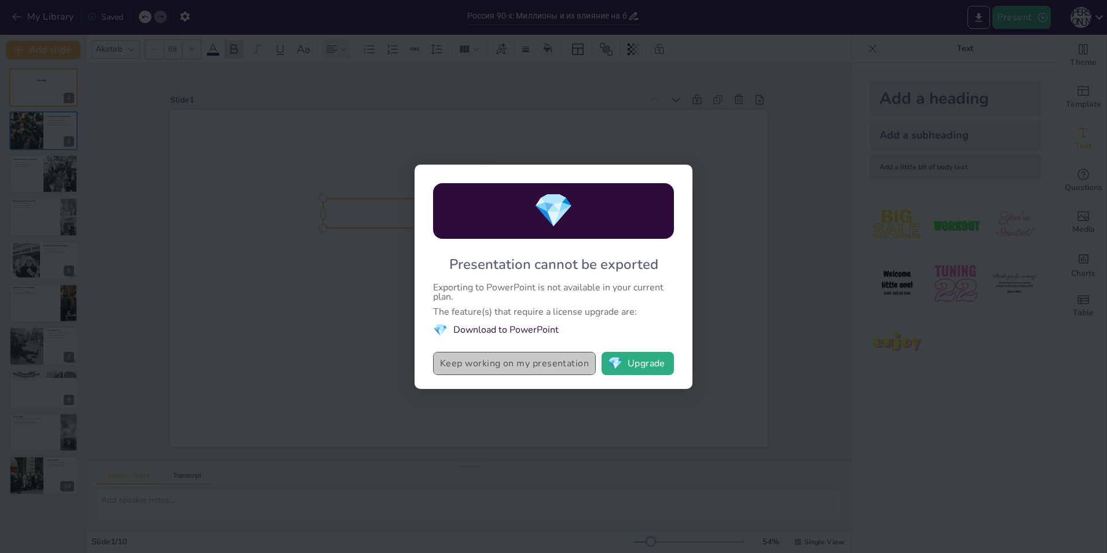
click at [542, 369] on button "Keep working on my presentation" at bounding box center [514, 363] width 163 height 23
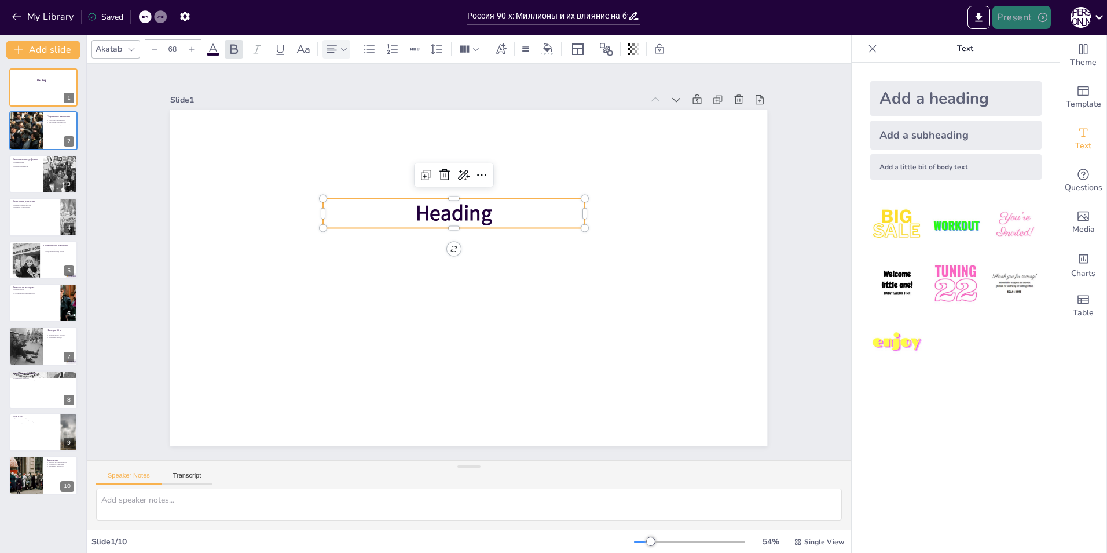
click at [1018, 15] on button "Present" at bounding box center [1022, 17] width 58 height 23
click at [972, 14] on div at bounding box center [553, 276] width 1107 height 553
click at [979, 18] on icon "Export to PowerPoint" at bounding box center [979, 18] width 12 height 12
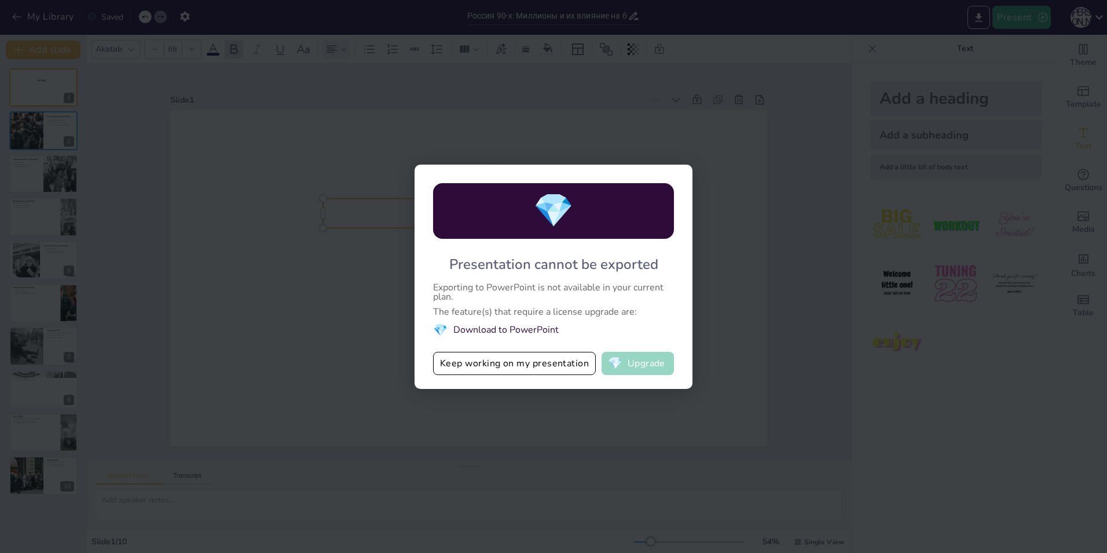
click at [653, 357] on button "💎 Upgrade" at bounding box center [638, 363] width 72 height 23
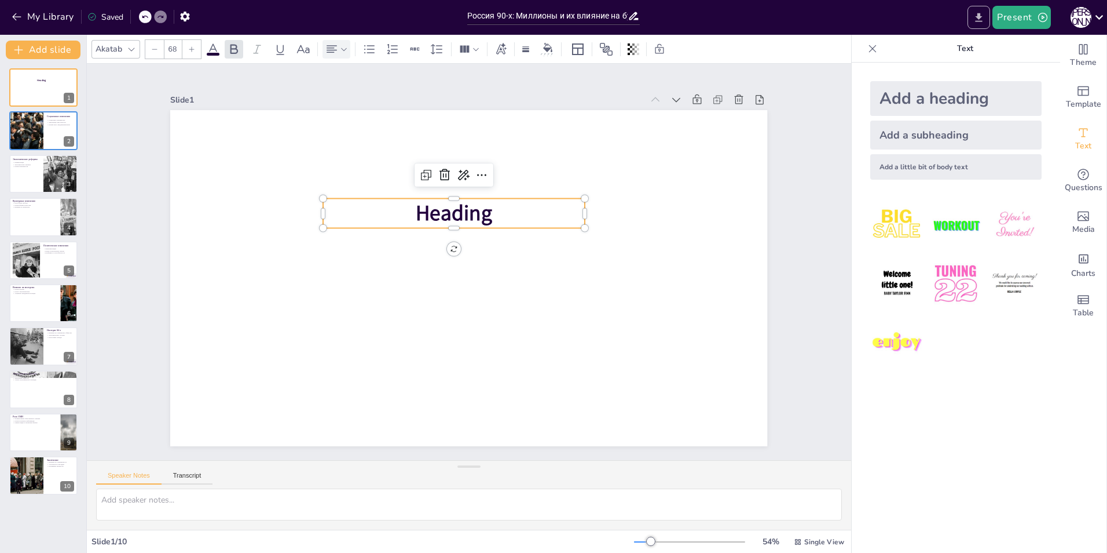
click at [972, 12] on button "Export to PowerPoint" at bounding box center [979, 17] width 23 height 23
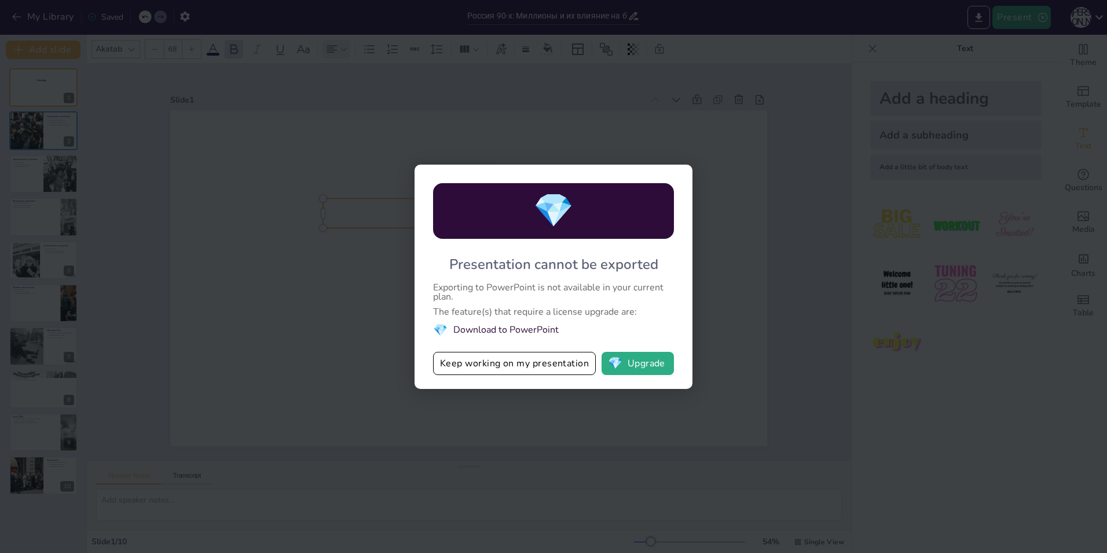
click at [758, 133] on div "💎 Presentation cannot be exported Exporting to PowerPoint is not available in y…" at bounding box center [553, 276] width 1107 height 553
click at [744, 179] on div "💎 Presentation cannot be exported Exporting to PowerPoint is not available in y…" at bounding box center [553, 276] width 1107 height 553
click at [616, 259] on div "Presentation cannot be exported" at bounding box center [553, 264] width 209 height 19
click at [738, 146] on div "💎 Presentation cannot be exported Exporting to PowerPoint is not available in y…" at bounding box center [553, 276] width 1107 height 553
click at [429, 210] on div "💎 Presentation cannot be exported Exporting to PowerPoint is not available in y…" at bounding box center [554, 276] width 278 height 224
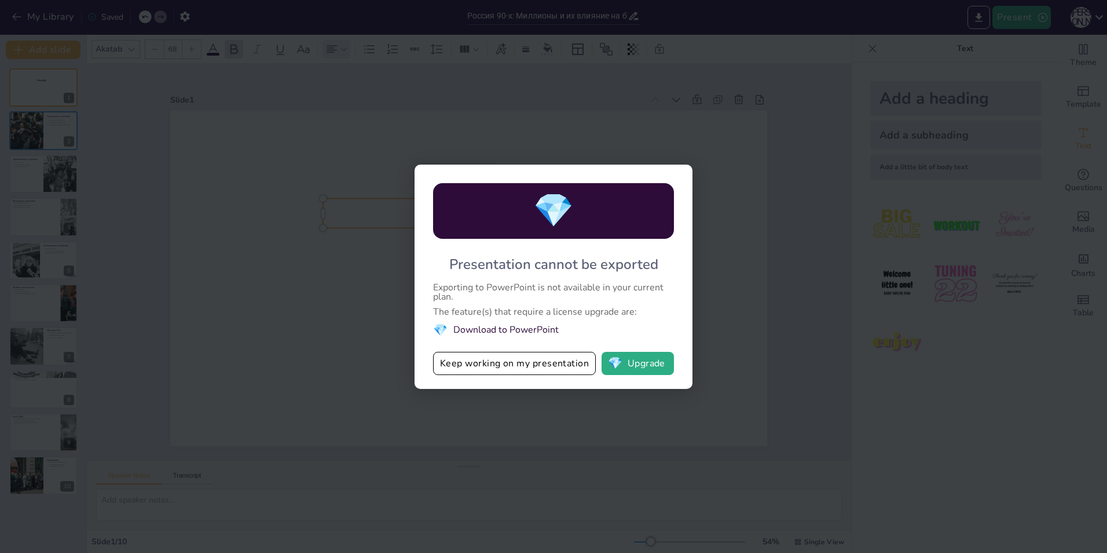
click at [411, 210] on div "💎 Presentation cannot be exported Exporting to PowerPoint is not available in y…" at bounding box center [553, 276] width 1107 height 553
